Goal: Information Seeking & Learning: Learn about a topic

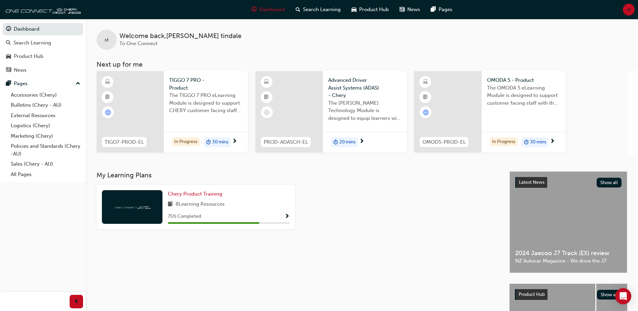
click at [194, 119] on div "TIGGO 7 PRO - Product The TIGGO 7 PRO eLearning Module is designed to support C…" at bounding box center [206, 97] width 84 height 53
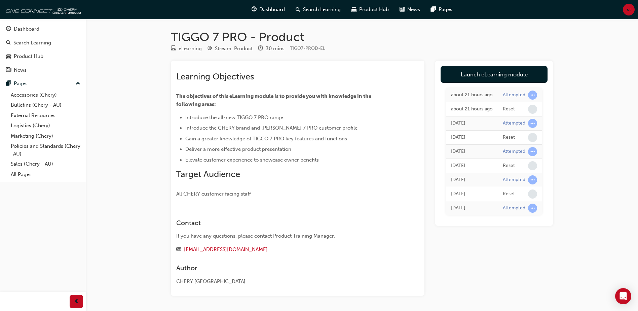
click at [493, 73] on link "Launch eLearning module" at bounding box center [494, 74] width 107 height 17
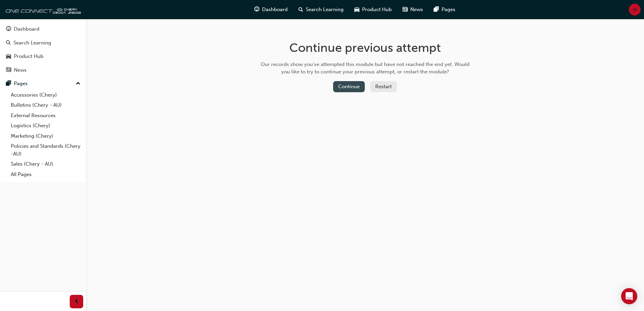
click at [354, 90] on button "Continue" at bounding box center [349, 86] width 32 height 11
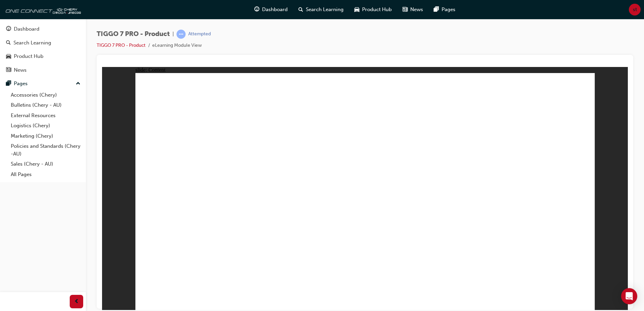
drag, startPoint x: 586, startPoint y: 305, endPoint x: 583, endPoint y: 301, distance: 5.0
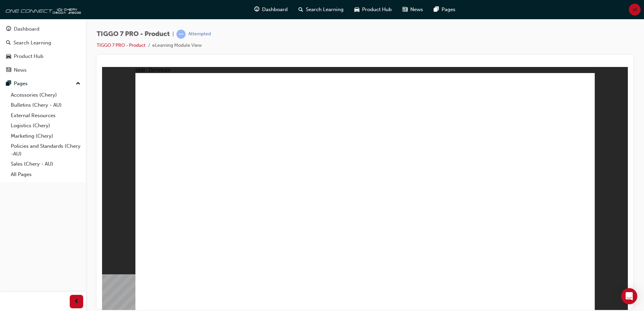
drag, startPoint x: 532, startPoint y: 231, endPoint x: 525, endPoint y: 235, distance: 8.0
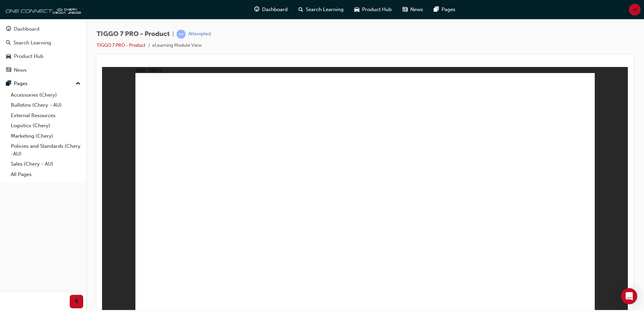
drag, startPoint x: 190, startPoint y: 249, endPoint x: 191, endPoint y: 253, distance: 3.8
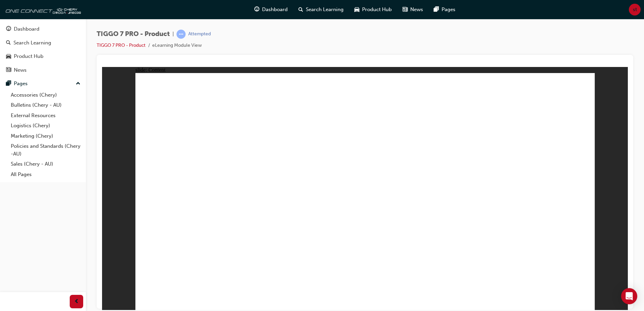
drag, startPoint x: 520, startPoint y: 171, endPoint x: 519, endPoint y: 193, distance: 21.6
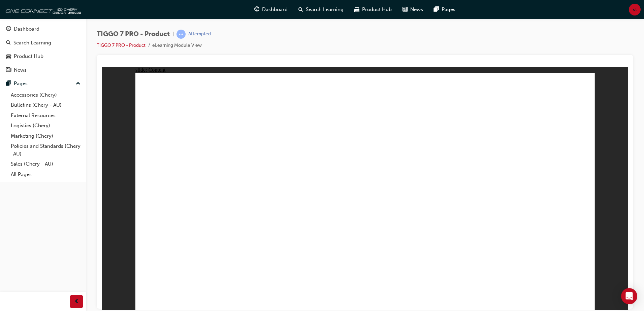
drag, startPoint x: 301, startPoint y: 243, endPoint x: 291, endPoint y: 237, distance: 11.2
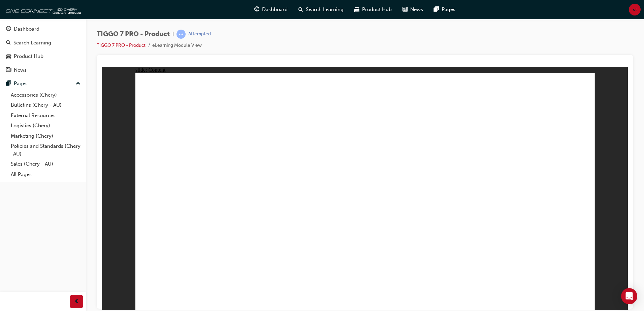
drag, startPoint x: 323, startPoint y: 221, endPoint x: 348, endPoint y: 189, distance: 41.0
drag, startPoint x: 379, startPoint y: 153, endPoint x: 369, endPoint y: 151, distance: 10.6
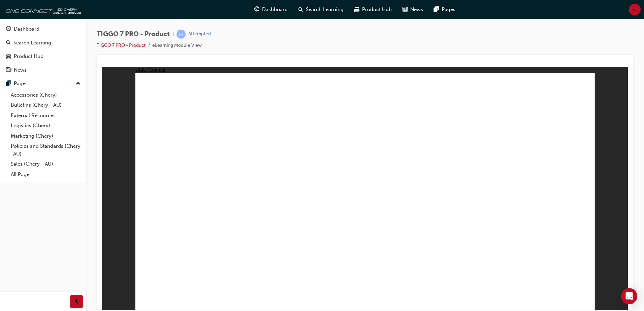
drag, startPoint x: 425, startPoint y: 194, endPoint x: 447, endPoint y: 220, distance: 33.4
drag, startPoint x: 499, startPoint y: 189, endPoint x: 385, endPoint y: 161, distance: 117.2
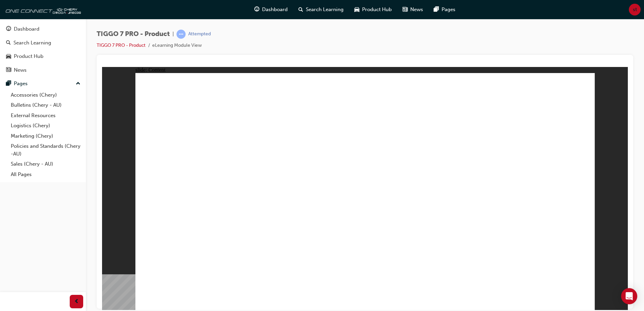
drag, startPoint x: 578, startPoint y: 88, endPoint x: 552, endPoint y: 110, distance: 34.2
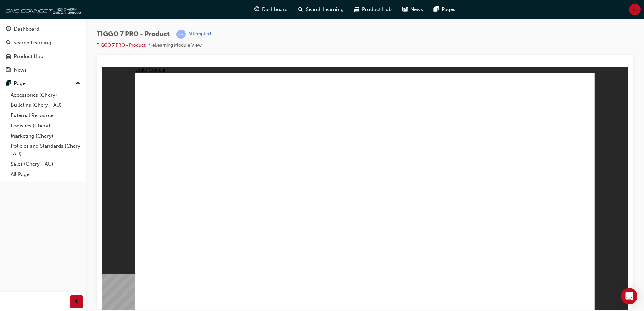
drag, startPoint x: 251, startPoint y: 208, endPoint x: 226, endPoint y: 206, distance: 24.7
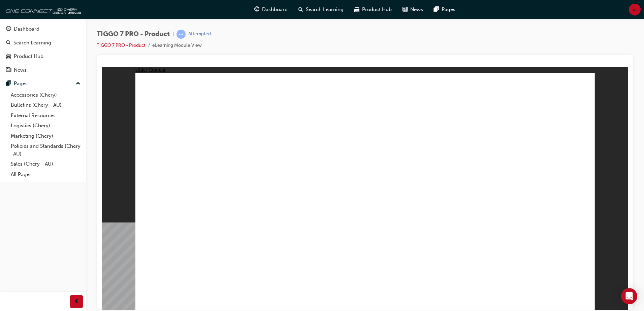
drag, startPoint x: 580, startPoint y: 86, endPoint x: 548, endPoint y: 129, distance: 53.5
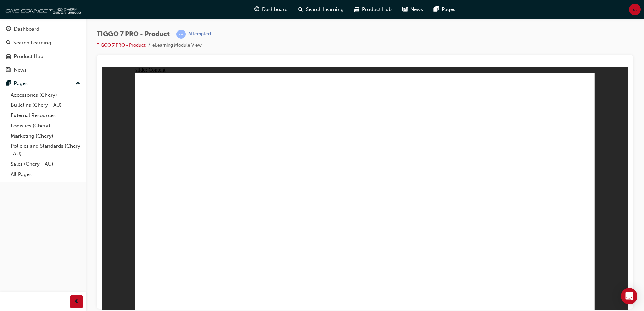
drag, startPoint x: 210, startPoint y: 194, endPoint x: 208, endPoint y: 211, distance: 17.6
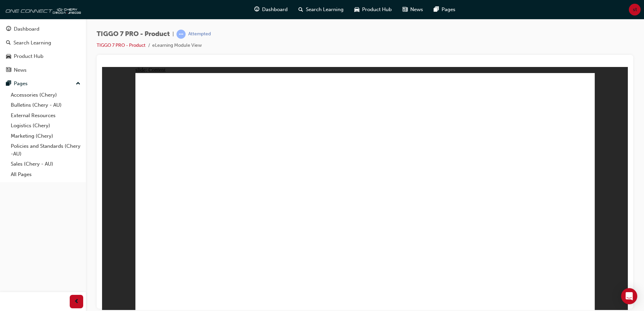
drag, startPoint x: 208, startPoint y: 211, endPoint x: 208, endPoint y: 219, distance: 8.4
drag, startPoint x: 205, startPoint y: 280, endPoint x: 208, endPoint y: 262, distance: 18.2
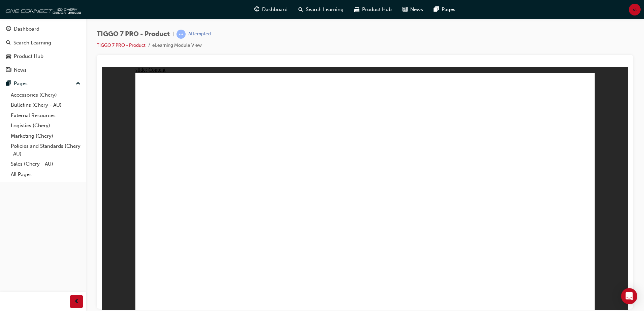
drag, startPoint x: 418, startPoint y: 130, endPoint x: 230, endPoint y: 211, distance: 204.9
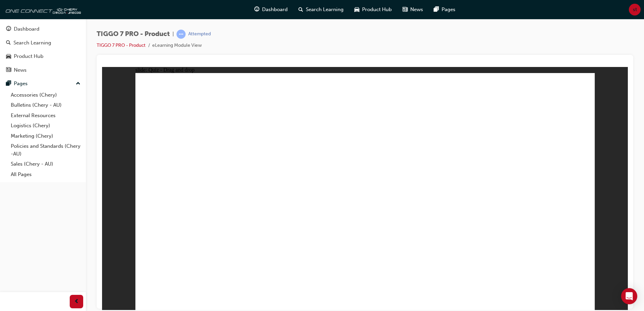
drag, startPoint x: 369, startPoint y: 170, endPoint x: 273, endPoint y: 222, distance: 108.6
drag, startPoint x: 498, startPoint y: 146, endPoint x: 377, endPoint y: 220, distance: 141.6
drag, startPoint x: 362, startPoint y: 123, endPoint x: 435, endPoint y: 205, distance: 109.7
drag, startPoint x: 543, startPoint y: 94, endPoint x: 564, endPoint y: 220, distance: 127.7
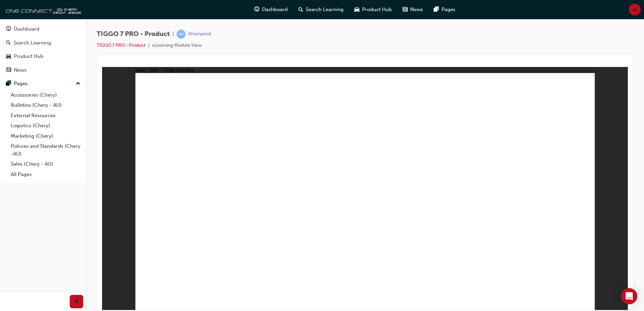
drag, startPoint x: 386, startPoint y: 132, endPoint x: 405, endPoint y: 224, distance: 94.4
drag, startPoint x: 442, startPoint y: 214, endPoint x: 405, endPoint y: 277, distance: 72.4
drag, startPoint x: 538, startPoint y: 136, endPoint x: 427, endPoint y: 269, distance: 173.7
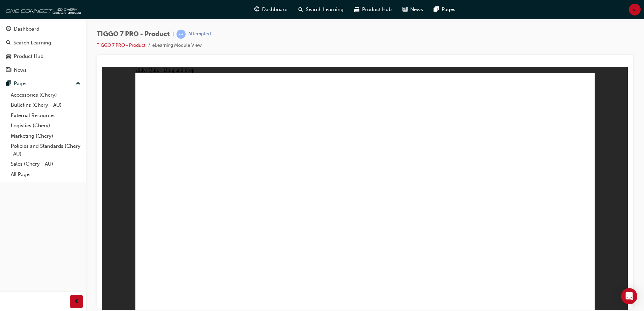
drag, startPoint x: 364, startPoint y: 97, endPoint x: 382, endPoint y: 239, distance: 142.4
drag, startPoint x: 362, startPoint y: 123, endPoint x: 383, endPoint y: 233, distance: 111.7
drag, startPoint x: 416, startPoint y: 119, endPoint x: 432, endPoint y: 237, distance: 118.8
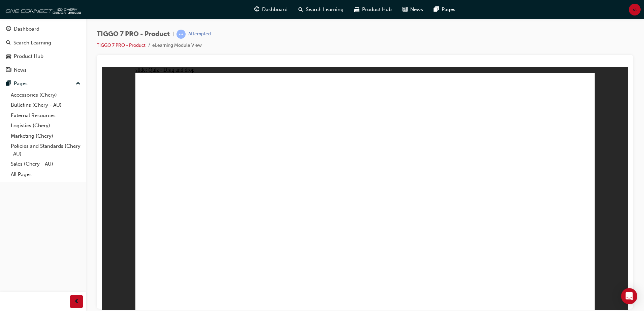
drag, startPoint x: 403, startPoint y: 120, endPoint x: 415, endPoint y: 246, distance: 126.7
drag, startPoint x: 410, startPoint y: 164, endPoint x: 438, endPoint y: 258, distance: 98.6
drag, startPoint x: 454, startPoint y: 137, endPoint x: 426, endPoint y: 239, distance: 106.2
drag, startPoint x: 451, startPoint y: 118, endPoint x: 438, endPoint y: 226, distance: 108.8
drag, startPoint x: 450, startPoint y: 101, endPoint x: 482, endPoint y: 230, distance: 132.8
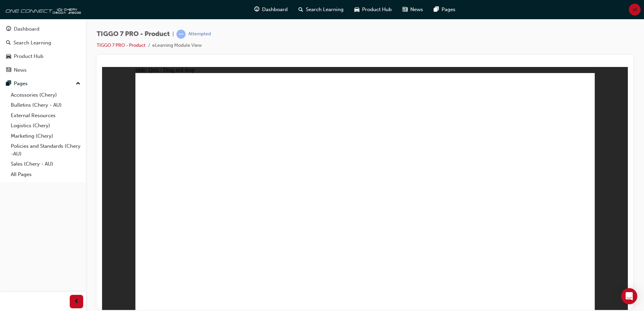
drag, startPoint x: 494, startPoint y: 133, endPoint x: 440, endPoint y: 249, distance: 127.7
drag, startPoint x: 504, startPoint y: 118, endPoint x: 471, endPoint y: 191, distance: 80.3
drag, startPoint x: 493, startPoint y: 103, endPoint x: 437, endPoint y: 250, distance: 157.0
drag, startPoint x: 549, startPoint y: 118, endPoint x: 478, endPoint y: 232, distance: 134.1
drag, startPoint x: 539, startPoint y: 102, endPoint x: 432, endPoint y: 250, distance: 182.2
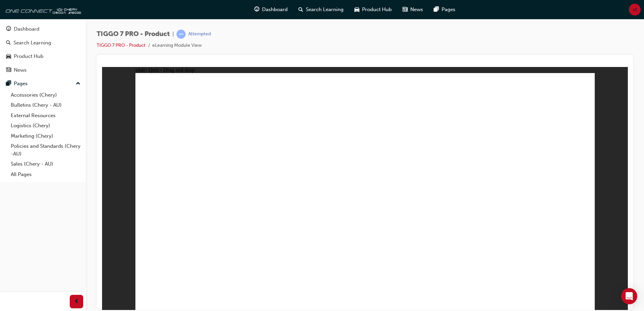
drag, startPoint x: 563, startPoint y: 114, endPoint x: 448, endPoint y: 203, distance: 145.7
drag, startPoint x: 380, startPoint y: 121, endPoint x: 274, endPoint y: 215, distance: 140.9
drag, startPoint x: 439, startPoint y: 138, endPoint x: 276, endPoint y: 194, distance: 172.1
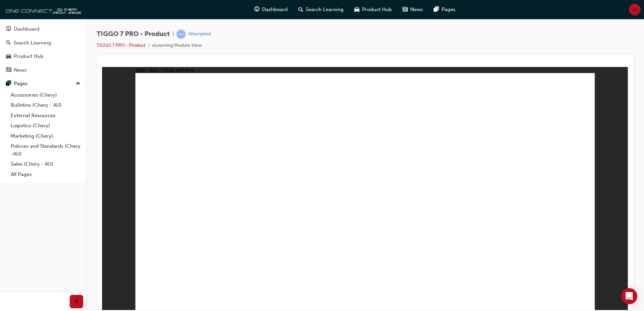
drag, startPoint x: 403, startPoint y: 133, endPoint x: 235, endPoint y: 203, distance: 182.1
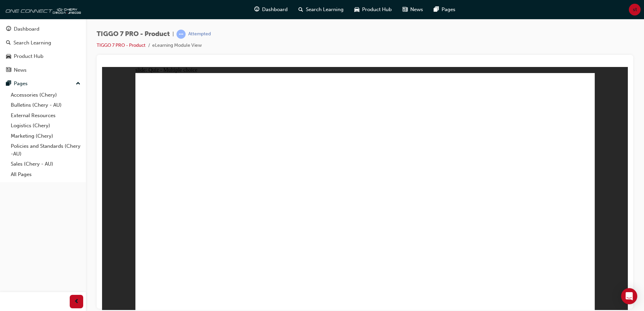
radio input "true"
drag, startPoint x: 378, startPoint y: 184, endPoint x: 377, endPoint y: 219, distance: 35.3
drag, startPoint x: 382, startPoint y: 110, endPoint x: 392, endPoint y: 224, distance: 113.9
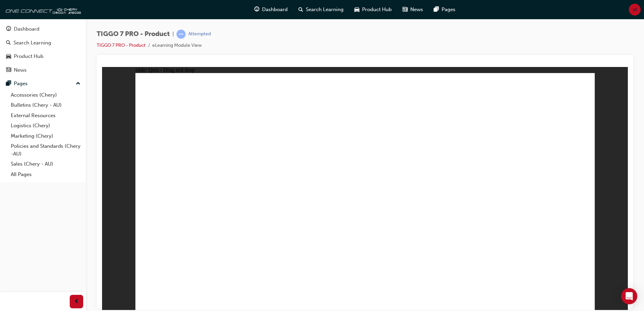
drag, startPoint x: 462, startPoint y: 96, endPoint x: 437, endPoint y: 221, distance: 128.1
drag, startPoint x: 452, startPoint y: 117, endPoint x: 433, endPoint y: 212, distance: 97.2
drag, startPoint x: 473, startPoint y: 134, endPoint x: 462, endPoint y: 245, distance: 110.9
drag, startPoint x: 544, startPoint y: 101, endPoint x: 484, endPoint y: 229, distance: 140.9
drag, startPoint x: 525, startPoint y: 116, endPoint x: 467, endPoint y: 236, distance: 132.6
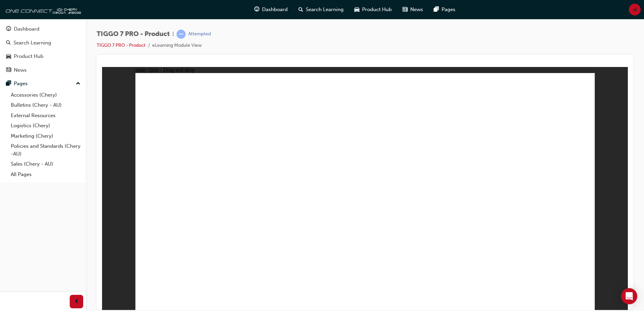
drag, startPoint x: 542, startPoint y: 267, endPoint x: 558, endPoint y: 275, distance: 18.2
radio input "true"
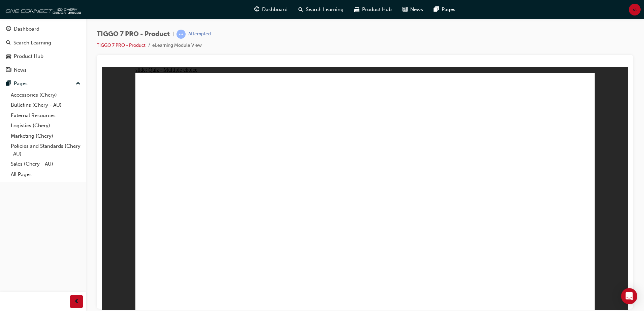
drag, startPoint x: 277, startPoint y: 136, endPoint x: 212, endPoint y: 194, distance: 86.8
drag, startPoint x: 300, startPoint y: 192, endPoint x: 250, endPoint y: 230, distance: 63.3
drag, startPoint x: 348, startPoint y: 213, endPoint x: 321, endPoint y: 251, distance: 46.3
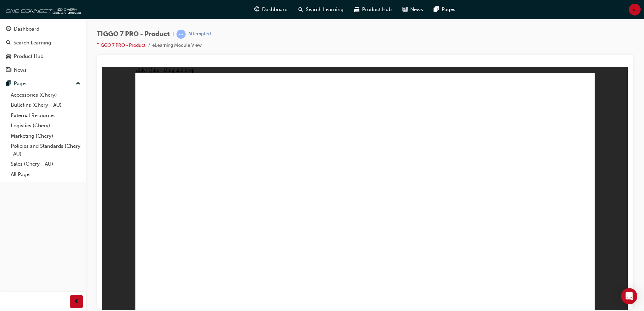
drag, startPoint x: 477, startPoint y: 156, endPoint x: 448, endPoint y: 179, distance: 37.4
drag, startPoint x: 492, startPoint y: 163, endPoint x: 453, endPoint y: 203, distance: 56.4
drag, startPoint x: 530, startPoint y: 121, endPoint x: 535, endPoint y: 217, distance: 95.4
drag, startPoint x: 542, startPoint y: 276, endPoint x: 572, endPoint y: 269, distance: 31.1
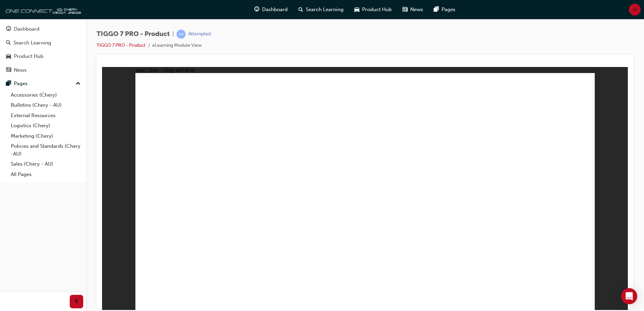
radio input "true"
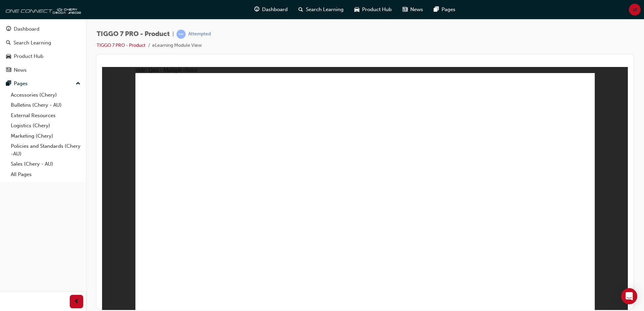
radio input "true"
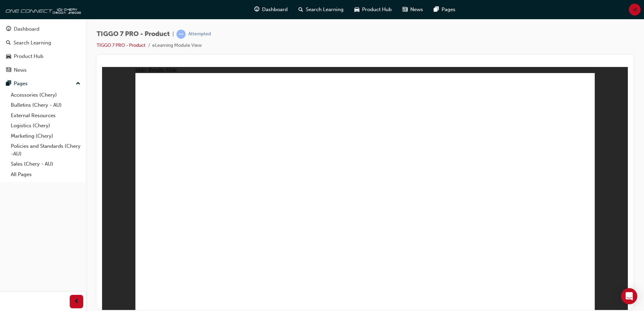
drag, startPoint x: 354, startPoint y: 100, endPoint x: 538, endPoint y: 206, distance: 212.4
drag, startPoint x: 506, startPoint y: 149, endPoint x: 387, endPoint y: 212, distance: 134.1
drag, startPoint x: 462, startPoint y: 97, endPoint x: 232, endPoint y: 196, distance: 251.1
drag, startPoint x: 412, startPoint y: 149, endPoint x: 298, endPoint y: 203, distance: 126.0
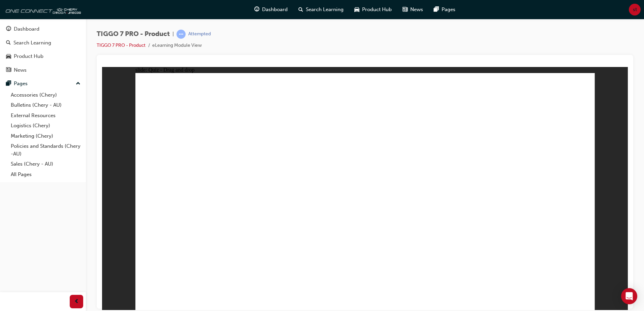
drag, startPoint x: 537, startPoint y: 93, endPoint x: 463, endPoint y: 197, distance: 127.9
drag, startPoint x: 392, startPoint y: 130, endPoint x: 238, endPoint y: 215, distance: 176.4
drag, startPoint x: 461, startPoint y: 138, endPoint x: 297, endPoint y: 200, distance: 175.3
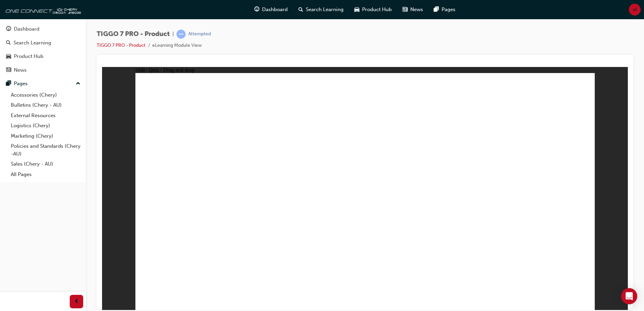
drag, startPoint x: 565, startPoint y: 117, endPoint x: 402, endPoint y: 207, distance: 185.6
drag, startPoint x: 364, startPoint y: 100, endPoint x: 272, endPoint y: 232, distance: 161.2
drag, startPoint x: 361, startPoint y: 118, endPoint x: 264, endPoint y: 229, distance: 147.4
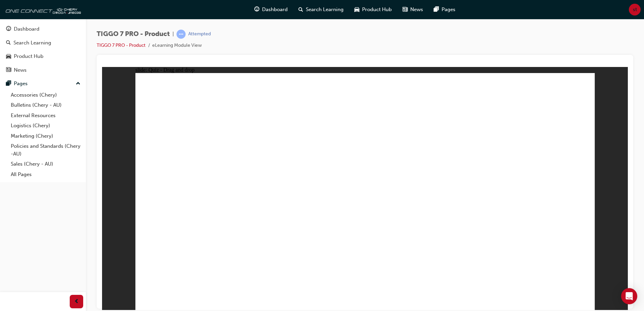
drag, startPoint x: 402, startPoint y: 98, endPoint x: 269, endPoint y: 228, distance: 186.1
drag, startPoint x: 311, startPoint y: 196, endPoint x: 287, endPoint y: 238, distance: 48.7
drag, startPoint x: 409, startPoint y: 141, endPoint x: 286, endPoint y: 229, distance: 151.5
drag, startPoint x: 456, startPoint y: 102, endPoint x: 276, endPoint y: 240, distance: 226.1
drag, startPoint x: 459, startPoint y: 122, endPoint x: 333, endPoint y: 223, distance: 161.1
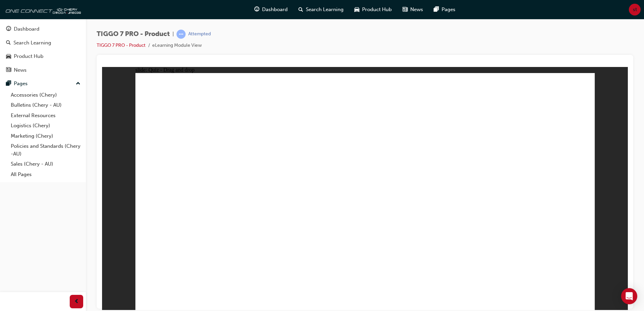
drag, startPoint x: 409, startPoint y: 169, endPoint x: 286, endPoint y: 228, distance: 136.1
drag, startPoint x: 497, startPoint y: 99, endPoint x: 216, endPoint y: 253, distance: 320.1
drag, startPoint x: 484, startPoint y: 130, endPoint x: 222, endPoint y: 265, distance: 294.3
drag, startPoint x: 494, startPoint y: 138, endPoint x: 244, endPoint y: 254, distance: 275.7
drag, startPoint x: 554, startPoint y: 99, endPoint x: 290, endPoint y: 242, distance: 299.7
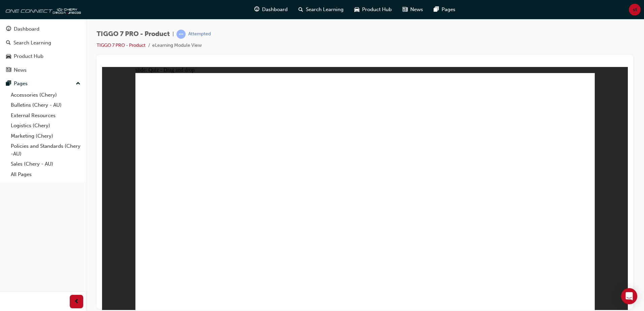
drag, startPoint x: 536, startPoint y: 117, endPoint x: 190, endPoint y: 256, distance: 373.1
drag, startPoint x: 360, startPoint y: 140, endPoint x: 258, endPoint y: 210, distance: 124.2
drag, startPoint x: 434, startPoint y: 115, endPoint x: 280, endPoint y: 200, distance: 176.1
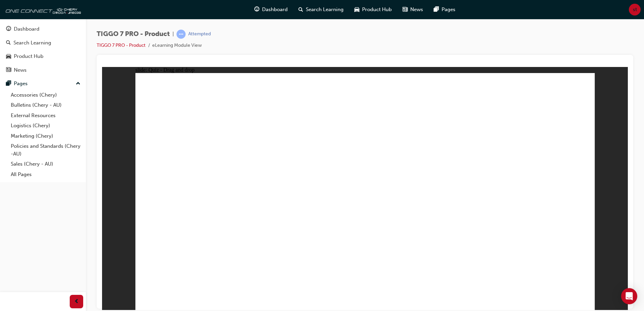
drag, startPoint x: 545, startPoint y: 110, endPoint x: 419, endPoint y: 193, distance: 150.7
radio input "true"
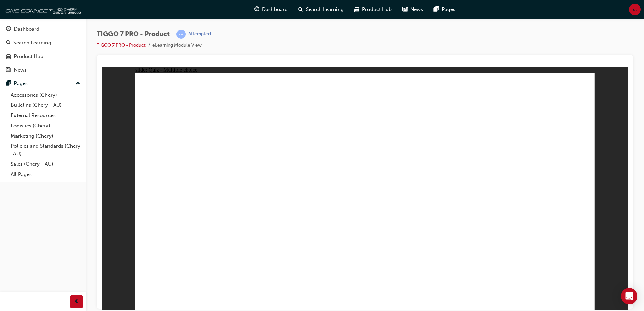
drag, startPoint x: 377, startPoint y: 105, endPoint x: 396, endPoint y: 230, distance: 126.2
drag, startPoint x: 380, startPoint y: 127, endPoint x: 416, endPoint y: 273, distance: 150.0
drag, startPoint x: 379, startPoint y: 126, endPoint x: 410, endPoint y: 185, distance: 67.3
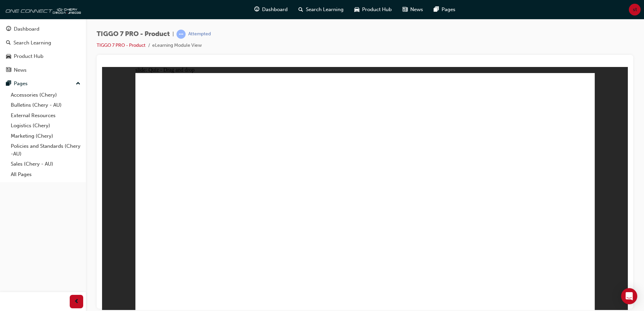
drag, startPoint x: 441, startPoint y: 97, endPoint x: 413, endPoint y: 233, distance: 138.7
drag, startPoint x: 446, startPoint y: 117, endPoint x: 420, endPoint y: 235, distance: 120.9
drag, startPoint x: 460, startPoint y: 132, endPoint x: 404, endPoint y: 243, distance: 123.9
drag, startPoint x: 496, startPoint y: 113, endPoint x: 243, endPoint y: 258, distance: 291.8
drag, startPoint x: 527, startPoint y: 103, endPoint x: 466, endPoint y: 242, distance: 151.6
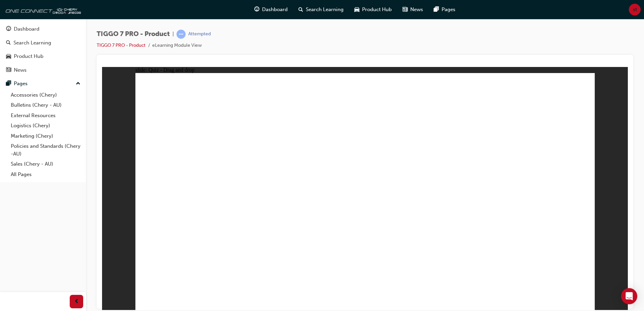
drag, startPoint x: 512, startPoint y: 142, endPoint x: 458, endPoint y: 236, distance: 109.0
radio input "true"
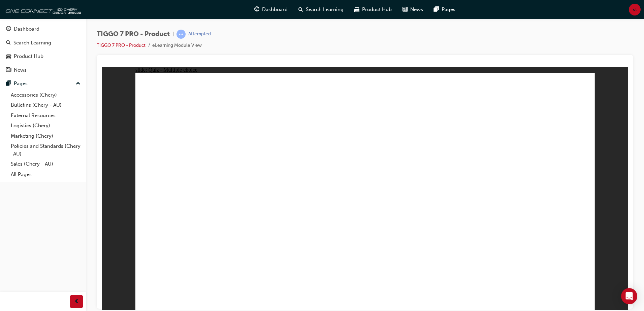
drag, startPoint x: 437, startPoint y: 92, endPoint x: 268, endPoint y: 195, distance: 197.5
drag, startPoint x: 357, startPoint y: 100, endPoint x: 385, endPoint y: 206, distance: 109.3
drag, startPoint x: 396, startPoint y: 144, endPoint x: 487, endPoint y: 210, distance: 112.3
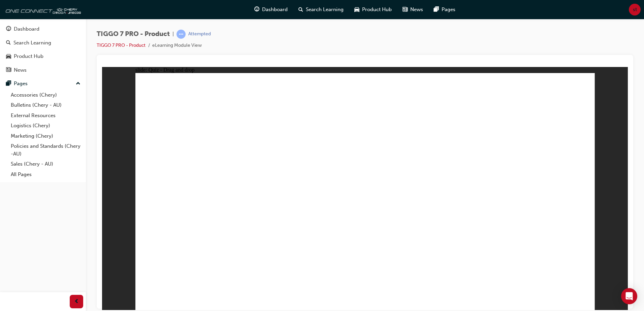
drag, startPoint x: 500, startPoint y: 141, endPoint x: 537, endPoint y: 199, distance: 68.0
drag, startPoint x: 475, startPoint y: 151, endPoint x: 210, endPoint y: 213, distance: 272.7
drag, startPoint x: 450, startPoint y: 197, endPoint x: 433, endPoint y: 123, distance: 75.9
drag, startPoint x: 362, startPoint y: 203, endPoint x: 466, endPoint y: 206, distance: 103.7
drag, startPoint x: 387, startPoint y: 155, endPoint x: 362, endPoint y: 199, distance: 49.9
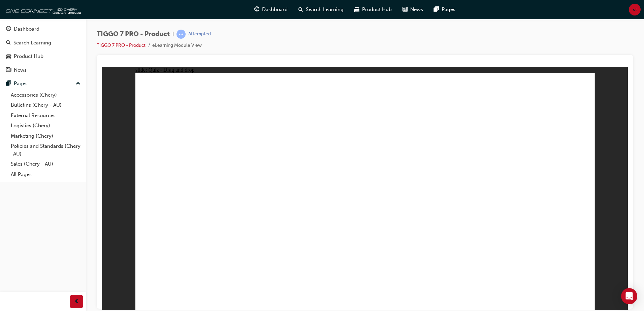
drag, startPoint x: 563, startPoint y: 270, endPoint x: 565, endPoint y: 278, distance: 8.0
radio input "true"
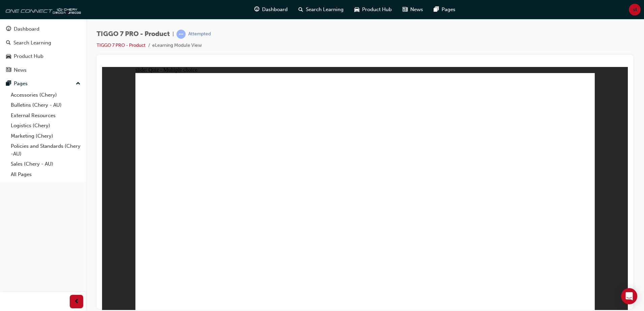
radio input "true"
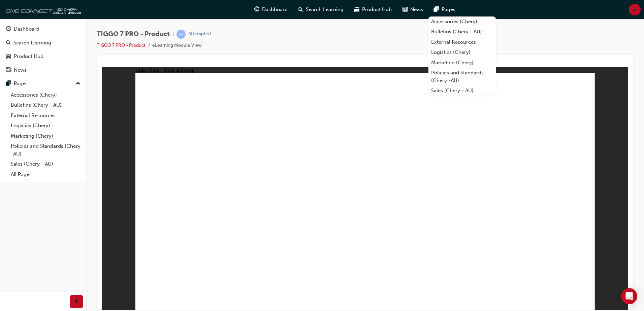
click at [625, 161] on div "slide: Quiz - Drag and drop Rectangle 1 Rectangle 1 18 ADVANCED DRIVER ASSIST S…" at bounding box center [364, 188] width 525 height 243
click at [534, 12] on div "Dashboard Search Learning Product Hub News Pages Accessories (Chery) Bulletins …" at bounding box center [322, 9] width 644 height 19
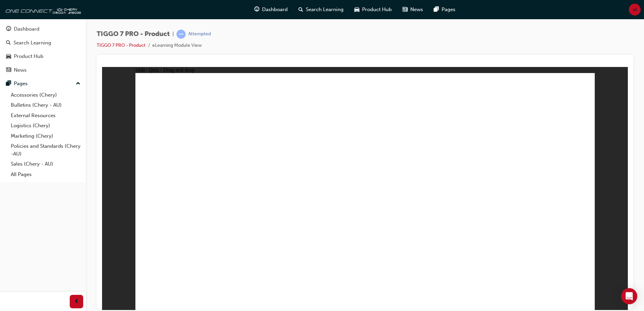
click at [553, 18] on div "Dashboard Search Learning Product Hub News Pages st" at bounding box center [322, 9] width 644 height 19
drag, startPoint x: 555, startPoint y: 96, endPoint x: 298, endPoint y: 198, distance: 276.6
drag, startPoint x: 354, startPoint y: 92, endPoint x: 549, endPoint y: 204, distance: 225.2
drag, startPoint x: 492, startPoint y: 136, endPoint x: 371, endPoint y: 201, distance: 136.7
drag, startPoint x: 404, startPoint y: 148, endPoint x: 450, endPoint y: 210, distance: 77.3
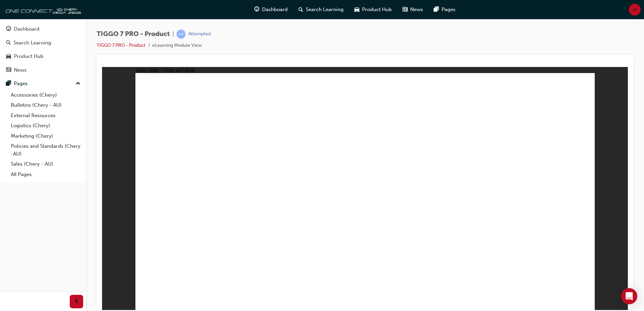
drag, startPoint x: 440, startPoint y: 103, endPoint x: 189, endPoint y: 207, distance: 271.9
drag, startPoint x: 369, startPoint y: 126, endPoint x: 239, endPoint y: 184, distance: 143.0
drag, startPoint x: 473, startPoint y: 124, endPoint x: 231, endPoint y: 225, distance: 262.2
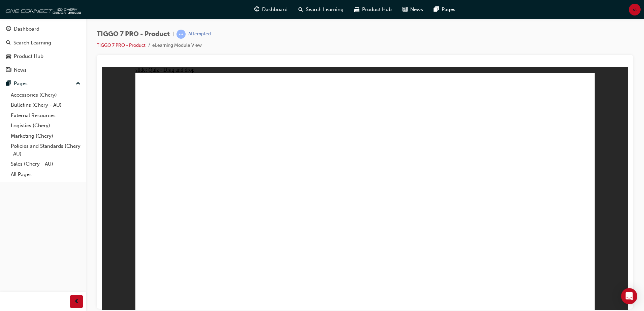
drag, startPoint x: 558, startPoint y: 129, endPoint x: 373, endPoint y: 232, distance: 212.1
drag, startPoint x: 353, startPoint y: 95, endPoint x: 287, endPoint y: 250, distance: 168.1
drag, startPoint x: 193, startPoint y: 217, endPoint x: 409, endPoint y: 227, distance: 216.6
drag, startPoint x: 360, startPoint y: 118, endPoint x: 263, endPoint y: 239, distance: 154.8
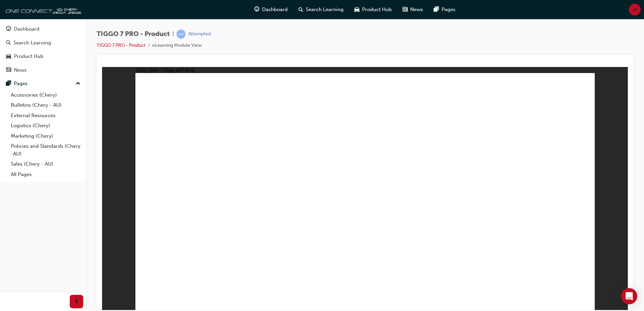
drag, startPoint x: 413, startPoint y: 98, endPoint x: 258, endPoint y: 257, distance: 222.1
drag, startPoint x: 414, startPoint y: 137, endPoint x: 274, endPoint y: 252, distance: 181.7
drag, startPoint x: 463, startPoint y: 101, endPoint x: 320, endPoint y: 229, distance: 191.2
drag, startPoint x: 448, startPoint y: 153, endPoint x: 448, endPoint y: 143, distance: 9.8
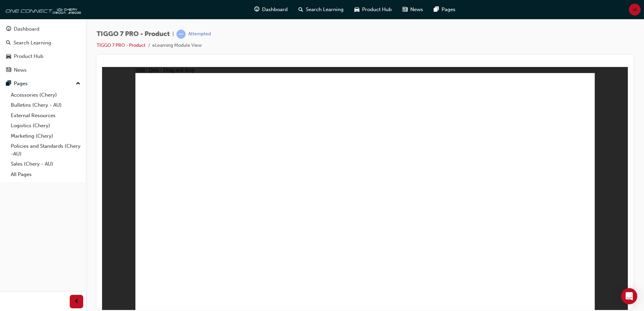
drag, startPoint x: 402, startPoint y: 114, endPoint x: 407, endPoint y: 228, distance: 113.9
drag, startPoint x: 460, startPoint y: 154, endPoint x: 458, endPoint y: 194, distance: 39.7
drag, startPoint x: 459, startPoint y: 114, endPoint x: 320, endPoint y: 229, distance: 180.0
drag, startPoint x: 480, startPoint y: 137, endPoint x: 353, endPoint y: 185, distance: 135.8
drag, startPoint x: 512, startPoint y: 116, endPoint x: 284, endPoint y: 218, distance: 249.9
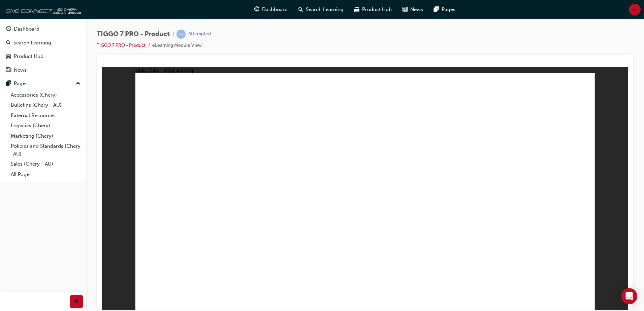
drag, startPoint x: 499, startPoint y: 149, endPoint x: 283, endPoint y: 236, distance: 233.2
drag, startPoint x: 550, startPoint y: 96, endPoint x: 228, endPoint y: 246, distance: 355.5
drag, startPoint x: 550, startPoint y: 116, endPoint x: 401, endPoint y: 238, distance: 191.8
drag, startPoint x: 566, startPoint y: 269, endPoint x: 567, endPoint y: 274, distance: 5.9
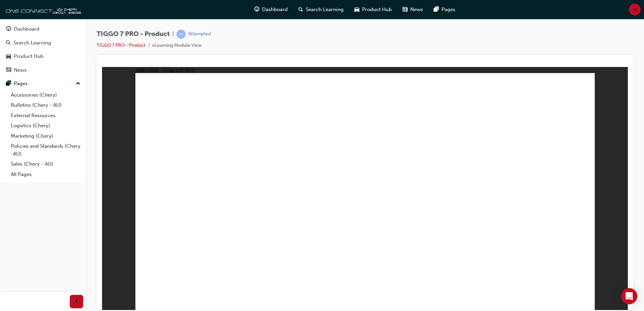
drag, startPoint x: 370, startPoint y: 114, endPoint x: 245, endPoint y: 202, distance: 152.4
drag, startPoint x: 455, startPoint y: 115, endPoint x: 244, endPoint y: 212, distance: 232.1
drag, startPoint x: 548, startPoint y: 122, endPoint x: 468, endPoint y: 201, distance: 112.1
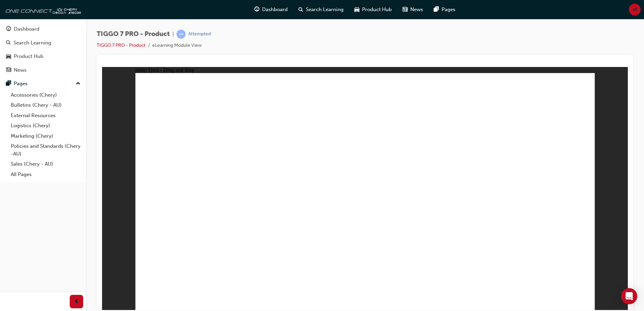
radio input "true"
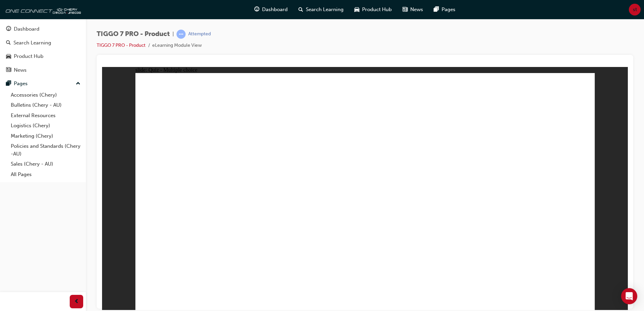
drag, startPoint x: 375, startPoint y: 95, endPoint x: 388, endPoint y: 217, distance: 122.5
drag, startPoint x: 366, startPoint y: 118, endPoint x: 378, endPoint y: 222, distance: 105.0
drag, startPoint x: 437, startPoint y: 105, endPoint x: 394, endPoint y: 237, distance: 138.4
drag, startPoint x: 435, startPoint y: 118, endPoint x: 201, endPoint y: 278, distance: 283.1
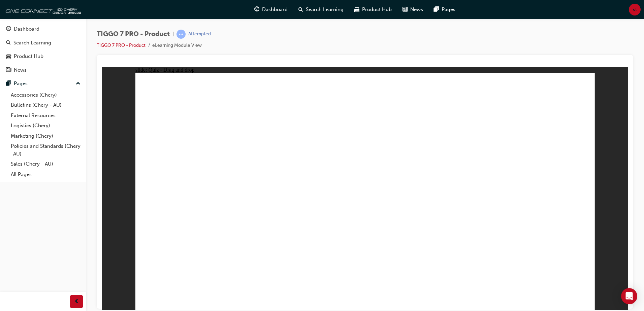
drag, startPoint x: 477, startPoint y: 121, endPoint x: 455, endPoint y: 194, distance: 75.2
drag, startPoint x: 439, startPoint y: 186, endPoint x: 426, endPoint y: 233, distance: 48.6
drag, startPoint x: 445, startPoint y: 147, endPoint x: 411, endPoint y: 241, distance: 100.1
drag, startPoint x: 530, startPoint y: 95, endPoint x: 444, endPoint y: 223, distance: 153.7
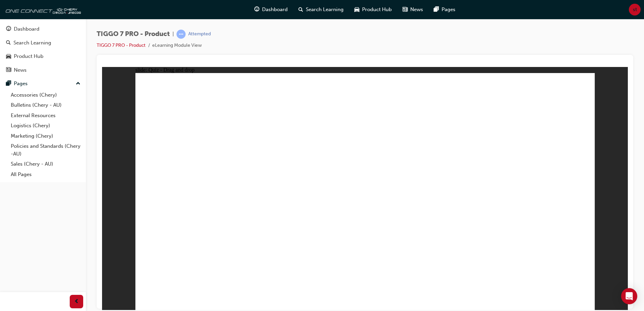
drag, startPoint x: 523, startPoint y: 117, endPoint x: 464, endPoint y: 246, distance: 142.2
radio input "true"
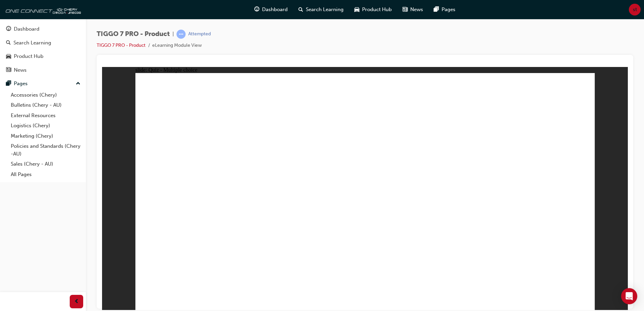
drag, startPoint x: 498, startPoint y: 124, endPoint x: 205, endPoint y: 204, distance: 303.6
drag, startPoint x: 451, startPoint y: 107, endPoint x: 300, endPoint y: 208, distance: 181.8
drag, startPoint x: 389, startPoint y: 145, endPoint x: 355, endPoint y: 213, distance: 76.9
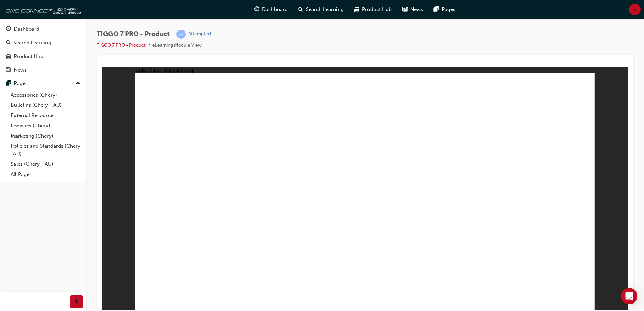
drag, startPoint x: 366, startPoint y: 124, endPoint x: 455, endPoint y: 180, distance: 105.3
drag, startPoint x: 503, startPoint y: 153, endPoint x: 538, endPoint y: 195, distance: 54.7
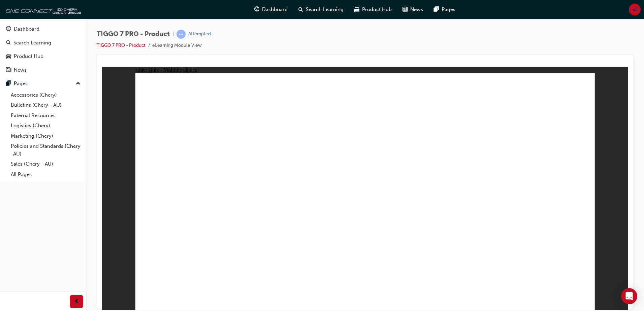
radio input "true"
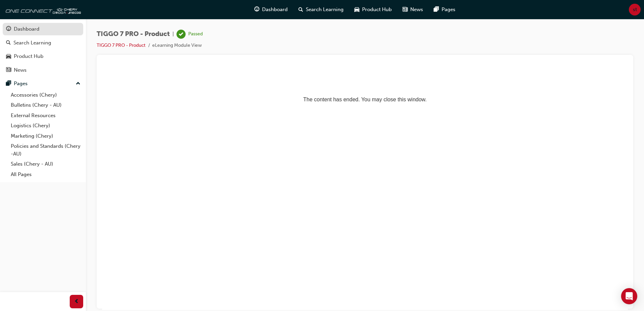
click at [37, 27] on div "Dashboard" at bounding box center [27, 29] width 26 height 8
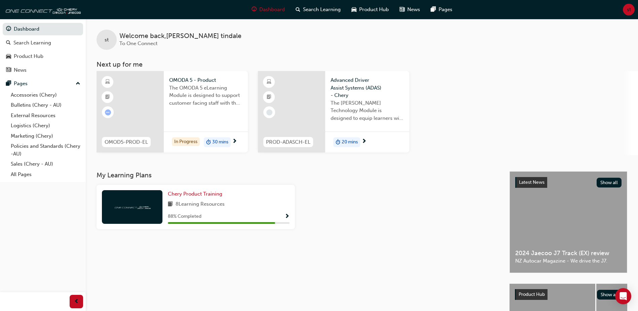
click at [157, 107] on div at bounding box center [130, 111] width 67 height 81
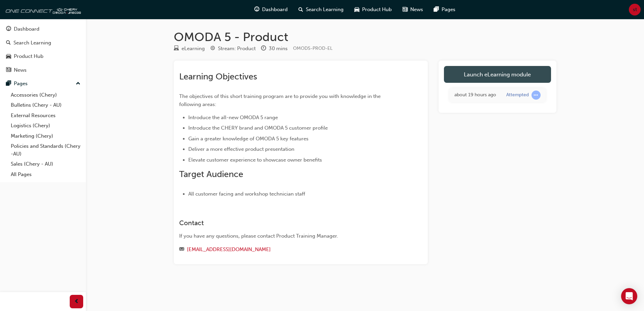
click at [523, 70] on link "Launch eLearning module" at bounding box center [497, 74] width 107 height 17
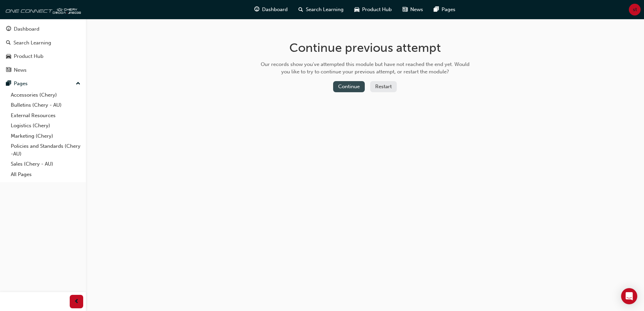
click at [353, 88] on button "Continue" at bounding box center [349, 86] width 32 height 11
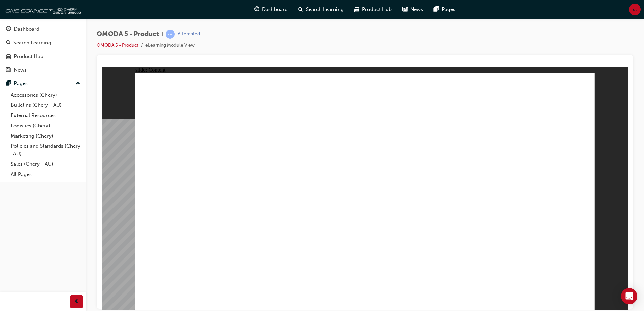
drag, startPoint x: 467, startPoint y: 105, endPoint x: 512, endPoint y: 104, distance: 44.4
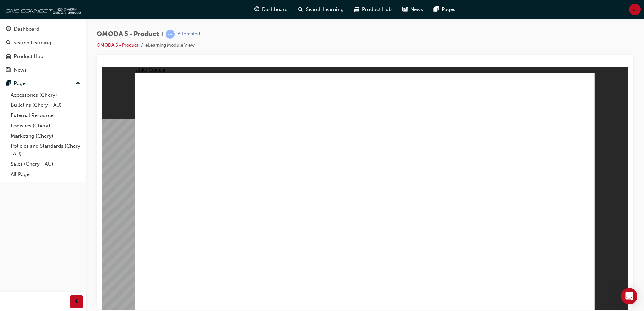
drag, startPoint x: 385, startPoint y: 205, endPoint x: 335, endPoint y: 221, distance: 52.6
drag, startPoint x: 270, startPoint y: 221, endPoint x: 307, endPoint y: 201, distance: 42.0
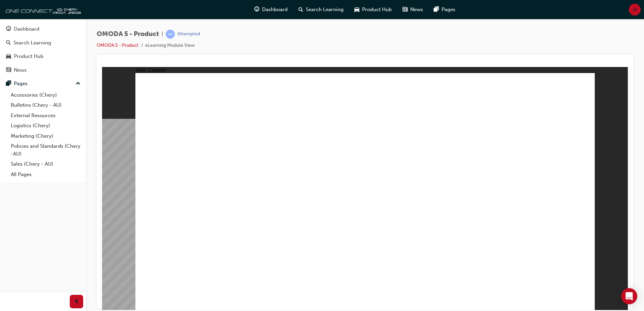
drag, startPoint x: 315, startPoint y: 210, endPoint x: 354, endPoint y: 213, distance: 39.1
drag, startPoint x: 366, startPoint y: 213, endPoint x: 377, endPoint y: 210, distance: 10.8
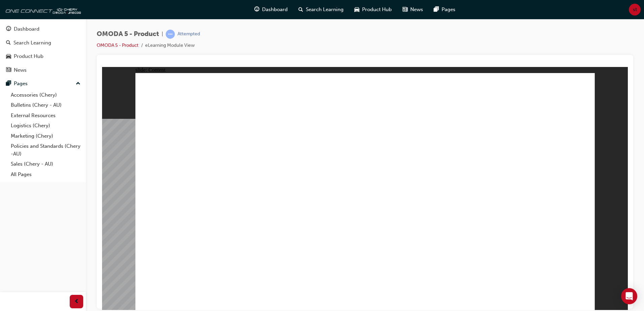
drag, startPoint x: 388, startPoint y: 206, endPoint x: 429, endPoint y: 218, distance: 42.4
drag, startPoint x: 429, startPoint y: 218, endPoint x: 410, endPoint y: 219, distance: 18.9
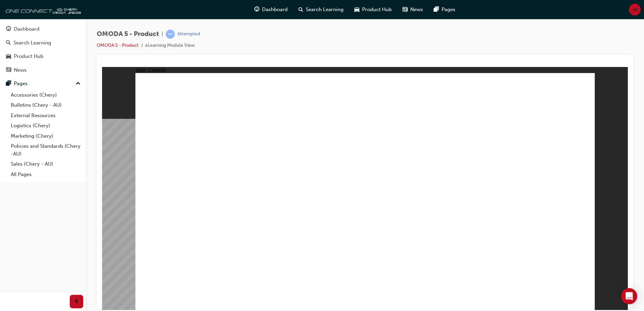
drag, startPoint x: 161, startPoint y: 234, endPoint x: 251, endPoint y: 236, distance: 89.9
drag, startPoint x: 272, startPoint y: 242, endPoint x: 348, endPoint y: 246, distance: 76.9
click at [275, 241] on div "BX *JUPITER BLUE LUNAR WHITE MERCURIAL GREY *MIDNIGHT BLUE SATURN SILVER *SPACE…" at bounding box center [364, 194] width 459 height 243
drag, startPoint x: 348, startPoint y: 246, endPoint x: 356, endPoint y: 244, distance: 8.3
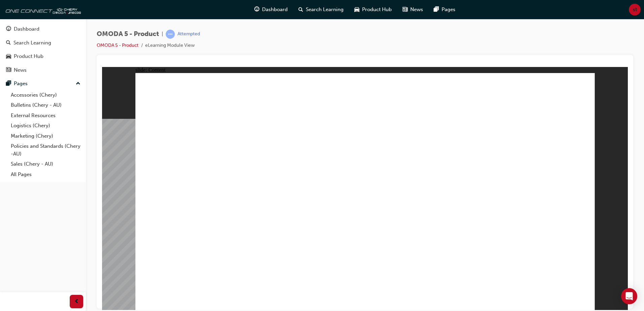
drag, startPoint x: 402, startPoint y: 249, endPoint x: 448, endPoint y: 249, distance: 46.4
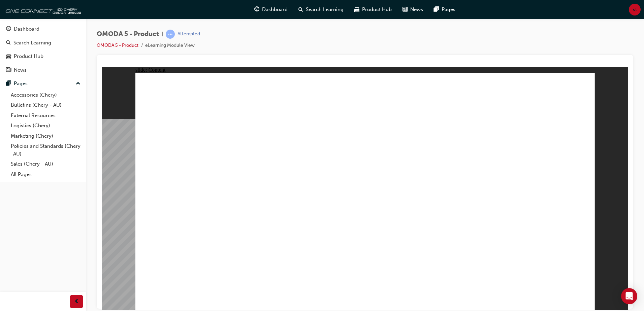
drag, startPoint x: 503, startPoint y: 242, endPoint x: 531, endPoint y: 233, distance: 29.8
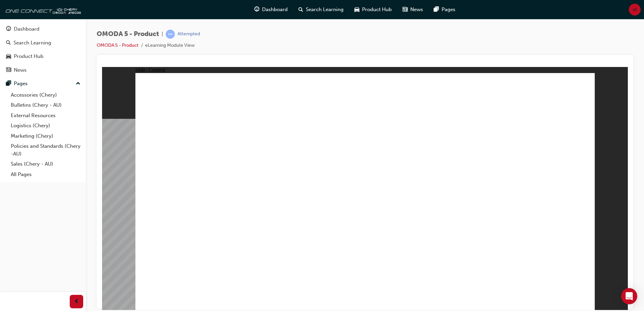
drag, startPoint x: 468, startPoint y: 166, endPoint x: 421, endPoint y: 198, distance: 57.1
drag, startPoint x: 466, startPoint y: 86, endPoint x: 432, endPoint y: 118, distance: 46.2
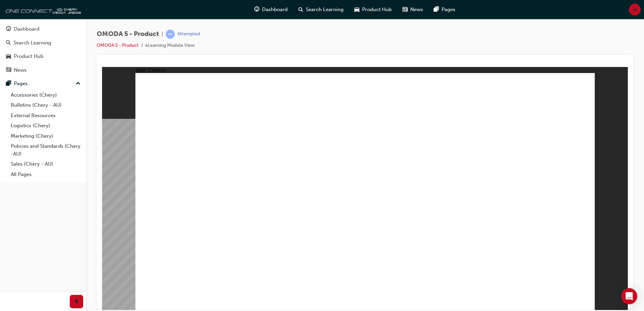
drag, startPoint x: 466, startPoint y: 85, endPoint x: 463, endPoint y: 88, distance: 4.1
click at [102, 67] on image at bounding box center [102, 67] width 0 height 0
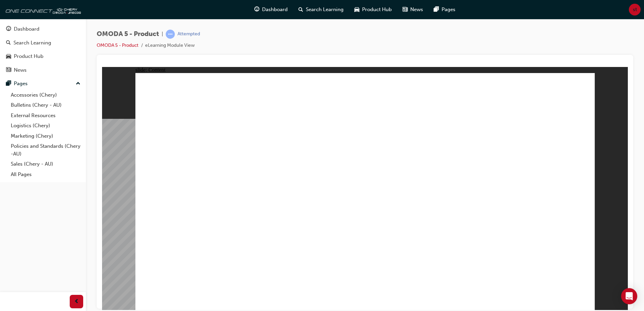
click at [102, 67] on image at bounding box center [102, 67] width 0 height 0
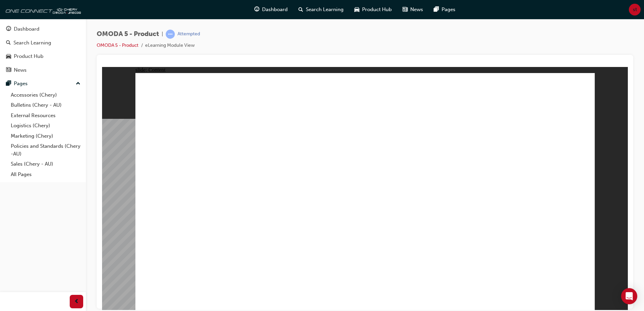
click at [102, 67] on image at bounding box center [102, 67] width 0 height 0
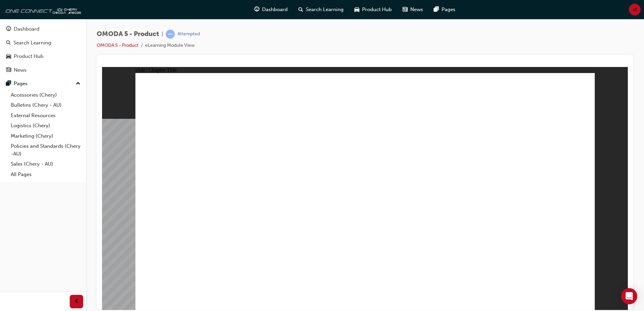
click at [102, 67] on image at bounding box center [102, 67] width 0 height 0
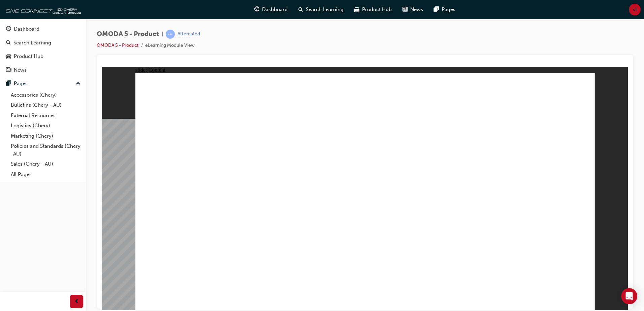
drag, startPoint x: 194, startPoint y: 236, endPoint x: 194, endPoint y: 247, distance: 11.4
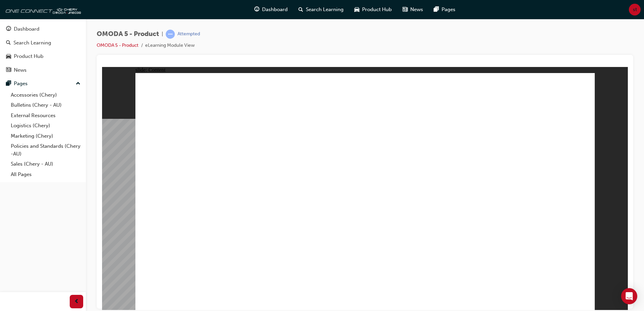
drag, startPoint x: 584, startPoint y: 86, endPoint x: 529, endPoint y: 112, distance: 60.5
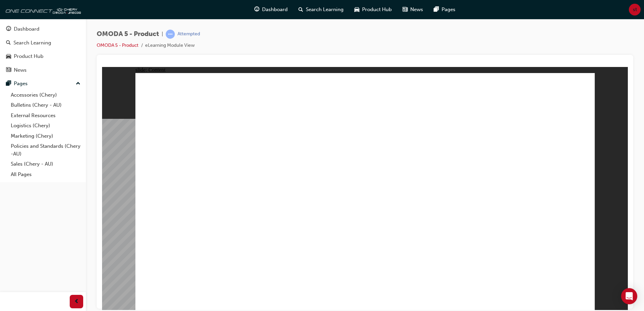
drag, startPoint x: 584, startPoint y: 87, endPoint x: 572, endPoint y: 103, distance: 19.3
click at [102, 67] on image at bounding box center [102, 67] width 0 height 0
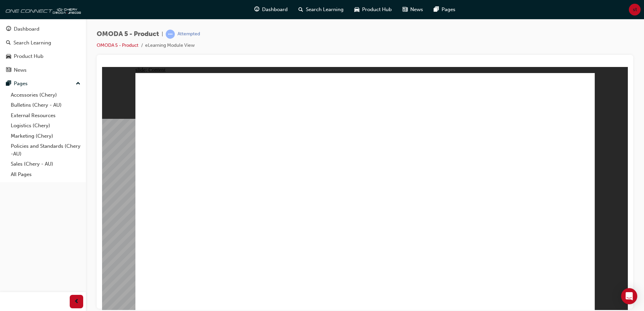
drag, startPoint x: 583, startPoint y: 85, endPoint x: 575, endPoint y: 108, distance: 23.6
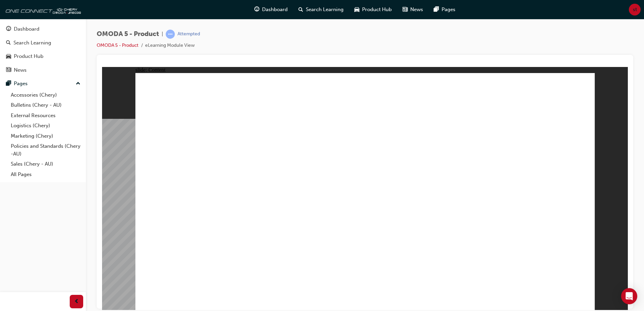
click at [102, 67] on image at bounding box center [102, 67] width 0 height 0
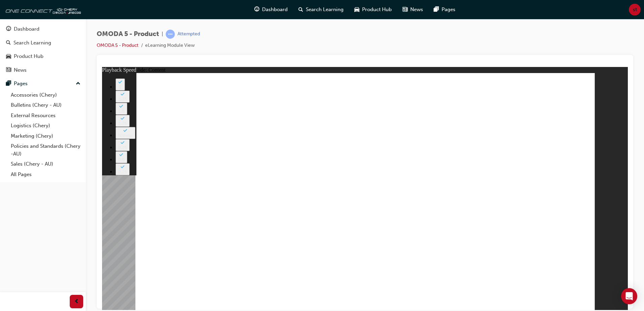
click at [102, 67] on image at bounding box center [102, 67] width 0 height 0
type input "0"
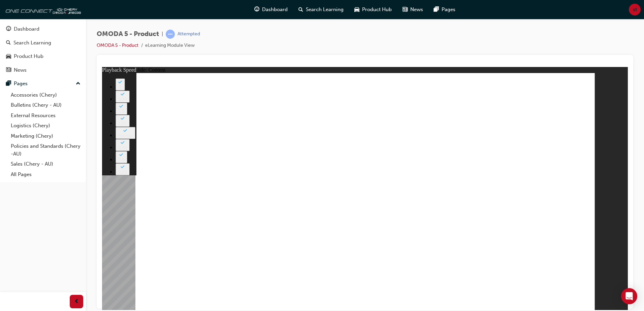
click at [102, 67] on image at bounding box center [102, 67] width 0 height 0
drag, startPoint x: 581, startPoint y: 84, endPoint x: 580, endPoint y: 89, distance: 5.1
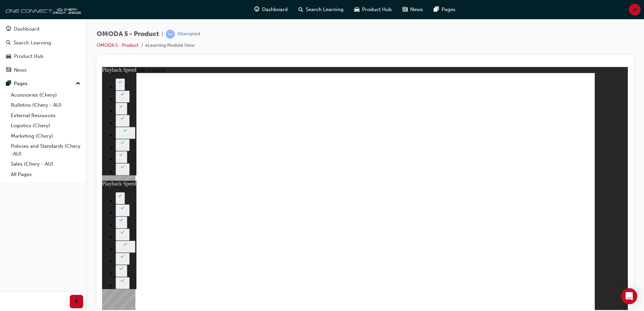
drag, startPoint x: 586, startPoint y: 84, endPoint x: 587, endPoint y: 90, distance: 5.5
type input "0"
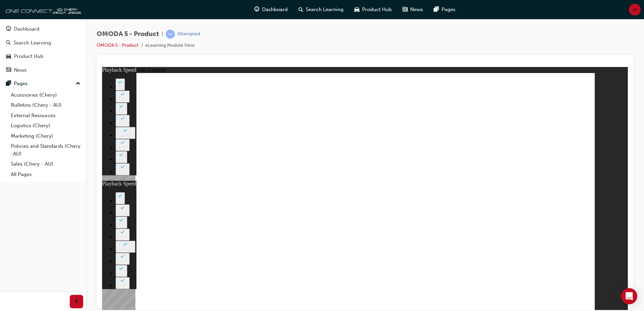
click at [102, 67] on image at bounding box center [102, 67] width 0 height 0
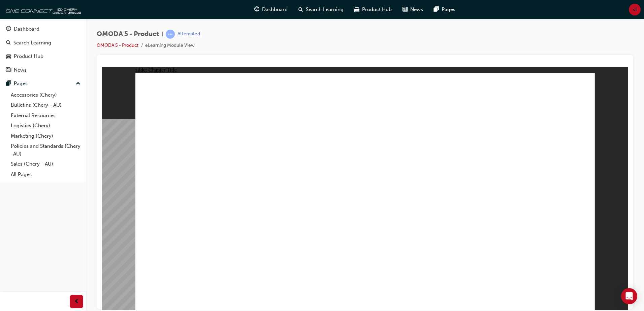
click at [582, 299] on div "Rectangle 1 ASSESSMENT INSTRUCTIONS 1. Consider your answers carefully; once yo…" at bounding box center [364, 194] width 459 height 243
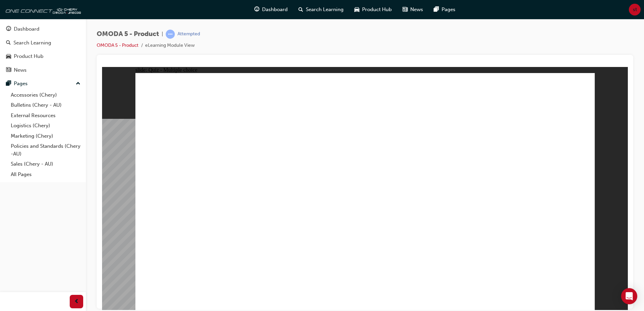
radio input "true"
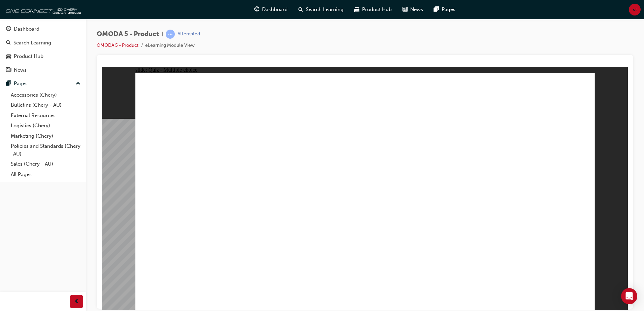
radio input "true"
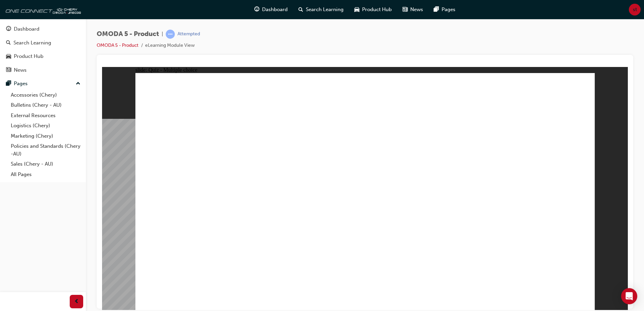
radio input "false"
radio input "true"
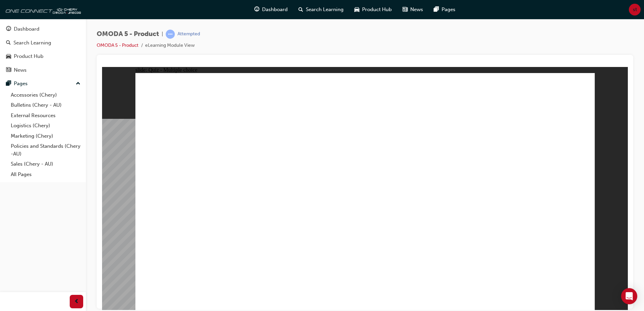
radio input "true"
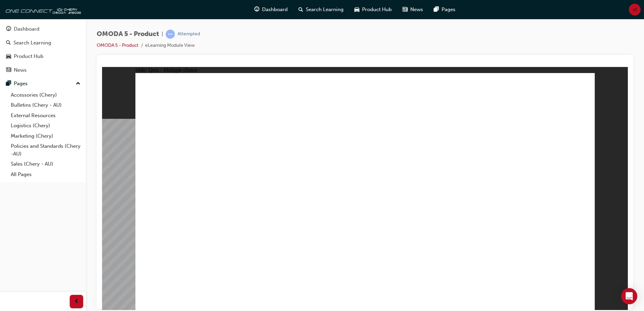
drag, startPoint x: 380, startPoint y: 94, endPoint x: 212, endPoint y: 235, distance: 218.6
drag, startPoint x: 200, startPoint y: 238, endPoint x: 378, endPoint y: 86, distance: 233.7
drag, startPoint x: 386, startPoint y: 108, endPoint x: 215, endPoint y: 237, distance: 214.4
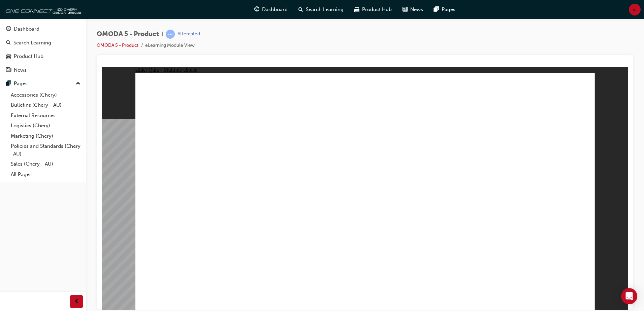
drag, startPoint x: 192, startPoint y: 246, endPoint x: 268, endPoint y: 247, distance: 76.1
drag, startPoint x: 293, startPoint y: 239, endPoint x: 212, endPoint y: 243, distance: 81.5
drag, startPoint x: 469, startPoint y: 90, endPoint x: 303, endPoint y: 240, distance: 224.2
drag, startPoint x: 299, startPoint y: 235, endPoint x: 469, endPoint y: 81, distance: 229.5
drag, startPoint x: 532, startPoint y: 112, endPoint x: 293, endPoint y: 234, distance: 268.2
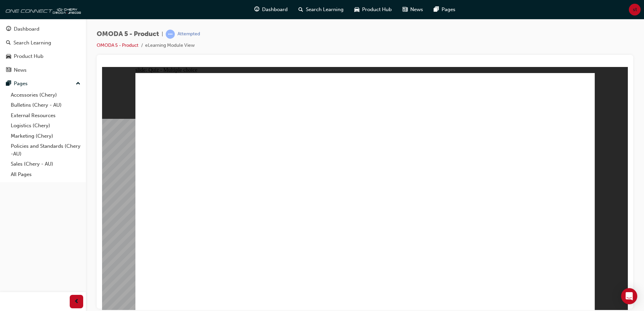
drag, startPoint x: 386, startPoint y: 85, endPoint x: 389, endPoint y: 78, distance: 7.5
drag, startPoint x: 471, startPoint y: 87, endPoint x: 306, endPoint y: 236, distance: 222.4
drag, startPoint x: 550, startPoint y: 162, endPoint x: 484, endPoint y: 241, distance: 102.8
drag, startPoint x: 551, startPoint y: 135, endPoint x: 379, endPoint y: 240, distance: 200.9
drag, startPoint x: 540, startPoint y: 91, endPoint x: 388, endPoint y: 175, distance: 173.5
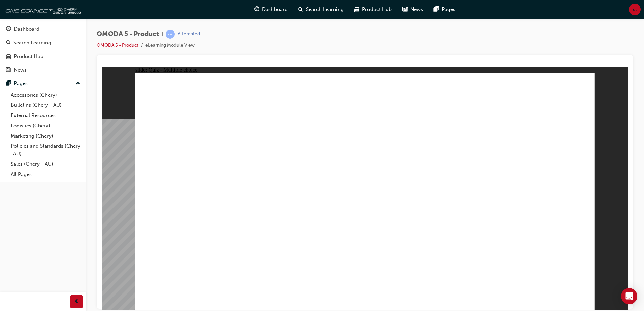
drag, startPoint x: 454, startPoint y: 112, endPoint x: 303, endPoint y: 216, distance: 183.7
drag, startPoint x: 472, startPoint y: 137, endPoint x: 297, endPoint y: 240, distance: 203.6
drag, startPoint x: 472, startPoint y: 162, endPoint x: 199, endPoint y: 240, distance: 284.5
drag, startPoint x: 194, startPoint y: 232, endPoint x: 286, endPoint y: 231, distance: 91.6
drag, startPoint x: 461, startPoint y: 179, endPoint x: 376, endPoint y: 234, distance: 101.1
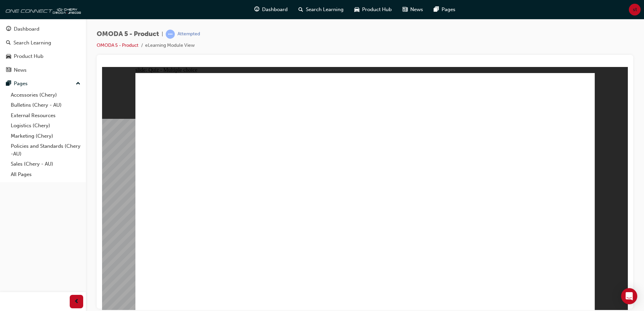
drag, startPoint x: 395, startPoint y: 240, endPoint x: 391, endPoint y: 221, distance: 19.1
drag, startPoint x: 383, startPoint y: 164, endPoint x: 316, endPoint y: 233, distance: 95.9
drag, startPoint x: 387, startPoint y: 185, endPoint x: 316, endPoint y: 228, distance: 82.5
drag, startPoint x: 385, startPoint y: 88, endPoint x: 222, endPoint y: 219, distance: 209.7
drag, startPoint x: 391, startPoint y: 137, endPoint x: 384, endPoint y: 212, distance: 75.4
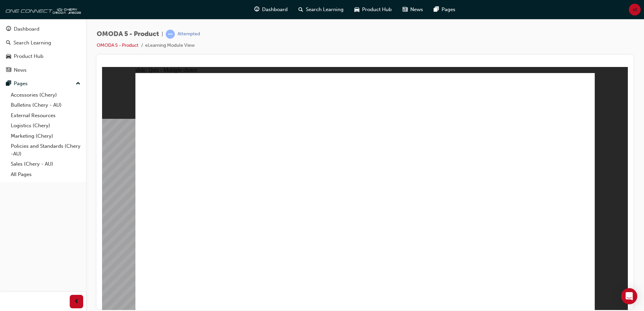
drag, startPoint x: 378, startPoint y: 137, endPoint x: 387, endPoint y: 244, distance: 107.4
radio input "true"
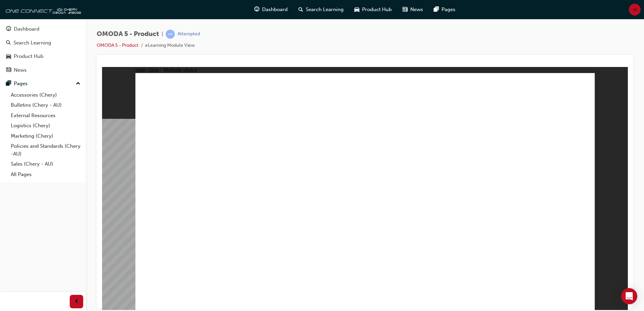
drag, startPoint x: 393, startPoint y: 200, endPoint x: 215, endPoint y: 213, distance: 179.2
drag, startPoint x: 419, startPoint y: 115, endPoint x: 278, endPoint y: 236, distance: 185.5
drag, startPoint x: 423, startPoint y: 121, endPoint x: 417, endPoint y: 106, distance: 16.4
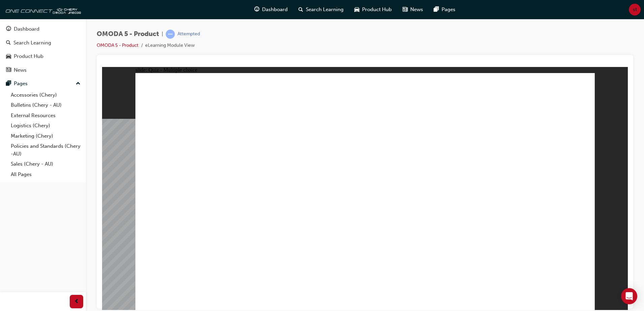
drag, startPoint x: 389, startPoint y: 187, endPoint x: 313, endPoint y: 211, distance: 79.2
drag, startPoint x: 424, startPoint y: 113, endPoint x: 386, endPoint y: 211, distance: 104.8
drag, startPoint x: 505, startPoint y: 121, endPoint x: 475, endPoint y: 213, distance: 97.0
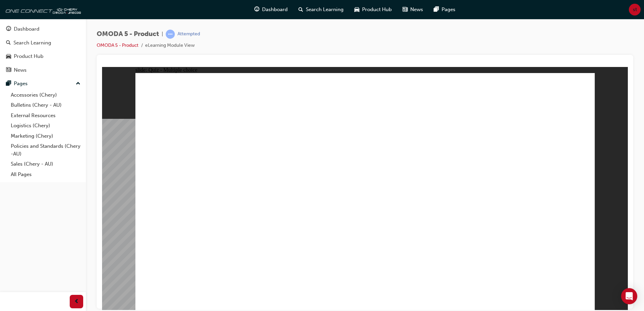
radio input "false"
radio input "true"
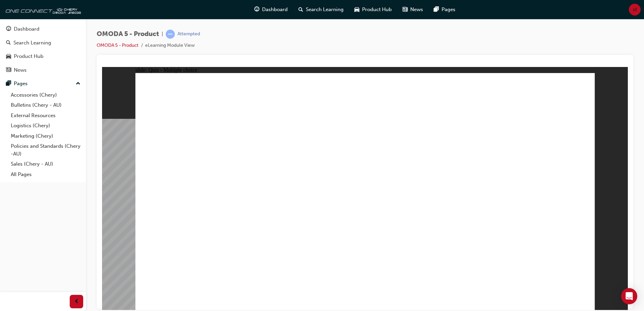
drag, startPoint x: 458, startPoint y: 97, endPoint x: 233, endPoint y: 184, distance: 242.0
drag, startPoint x: 424, startPoint y: 133, endPoint x: 283, endPoint y: 176, distance: 147.8
drag, startPoint x: 439, startPoint y: 143, endPoint x: 314, endPoint y: 185, distance: 131.8
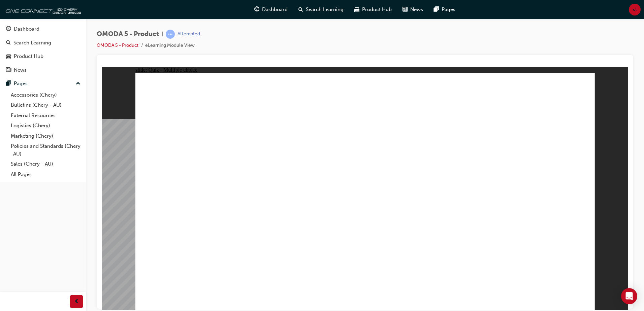
drag, startPoint x: 445, startPoint y: 164, endPoint x: 343, endPoint y: 195, distance: 106.7
drag, startPoint x: 450, startPoint y: 199, endPoint x: 316, endPoint y: 211, distance: 134.5
drag, startPoint x: 509, startPoint y: 192, endPoint x: 293, endPoint y: 207, distance: 215.9
drag, startPoint x: 520, startPoint y: 172, endPoint x: 317, endPoint y: 216, distance: 207.6
drag, startPoint x: 513, startPoint y: 144, endPoint x: 366, endPoint y: 189, distance: 153.9
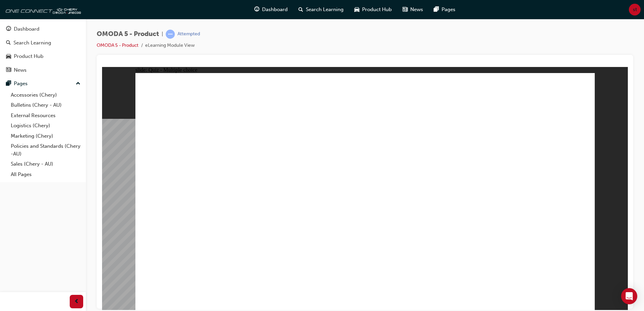
drag, startPoint x: 508, startPoint y: 115, endPoint x: 319, endPoint y: 194, distance: 204.8
drag, startPoint x: 525, startPoint y: 93, endPoint x: 312, endPoint y: 226, distance: 251.0
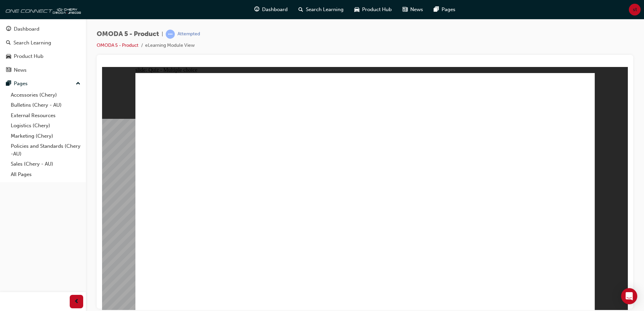
radio input "false"
radio input "true"
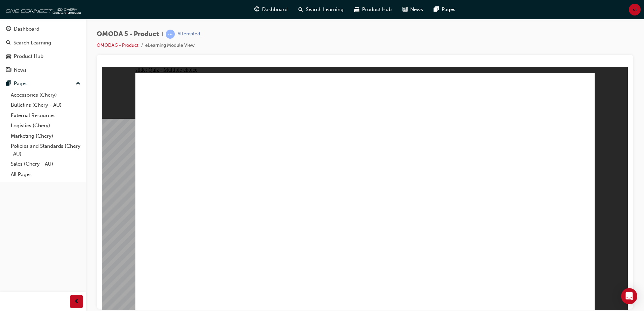
radio input "false"
radio input "true"
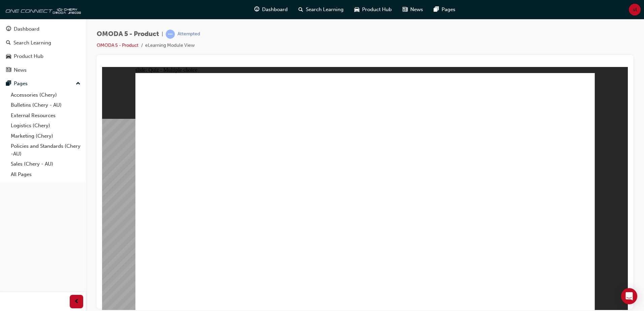
radio input "true"
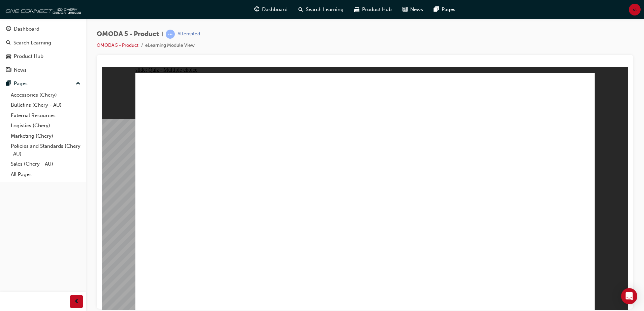
radio input "true"
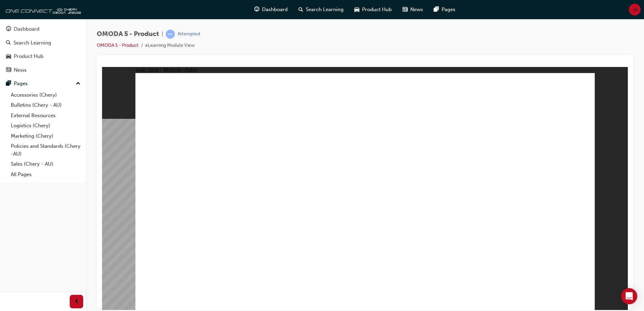
radio input "true"
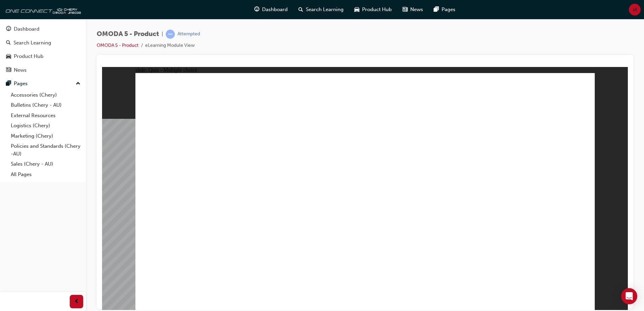
radio input "true"
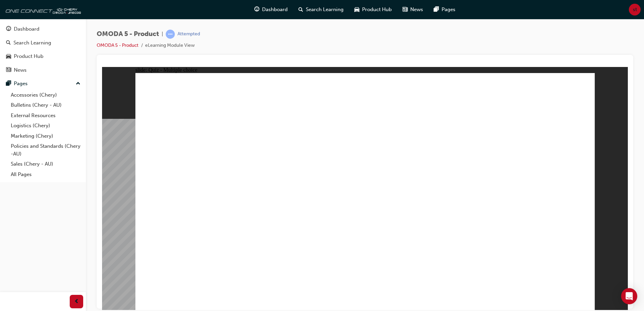
drag, startPoint x: 378, startPoint y: 194, endPoint x: 381, endPoint y: 242, distance: 48.5
radio input "true"
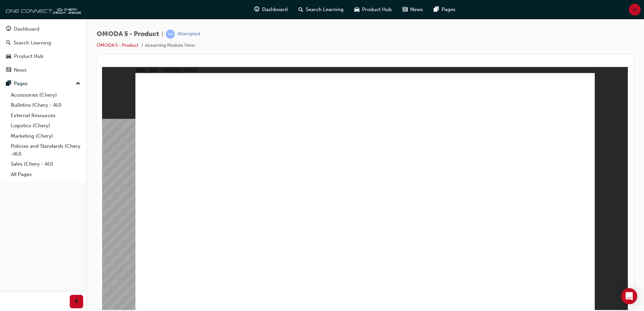
drag, startPoint x: 521, startPoint y: 121, endPoint x: 514, endPoint y: 175, distance: 54.4
drag, startPoint x: 522, startPoint y: 155, endPoint x: 194, endPoint y: 215, distance: 333.0
drag, startPoint x: 408, startPoint y: 195, endPoint x: 398, endPoint y: 222, distance: 28.5
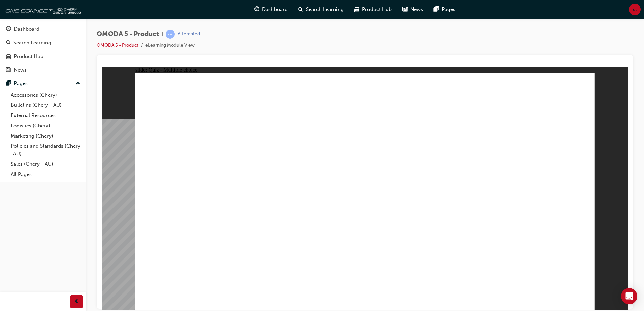
drag, startPoint x: 416, startPoint y: 151, endPoint x: 277, endPoint y: 222, distance: 155.9
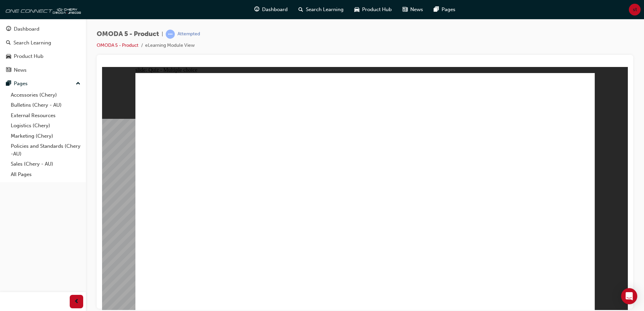
radio input "true"
drag, startPoint x: 450, startPoint y: 113, endPoint x: 313, endPoint y: 182, distance: 153.5
drag, startPoint x: 445, startPoint y: 167, endPoint x: 328, endPoint y: 197, distance: 120.2
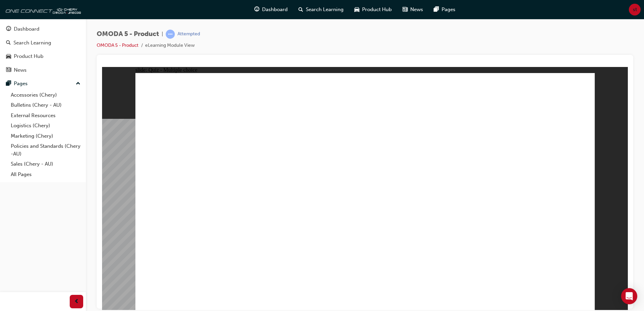
drag, startPoint x: 521, startPoint y: 91, endPoint x: 291, endPoint y: 216, distance: 261.5
drag, startPoint x: 522, startPoint y: 147, endPoint x: 321, endPoint y: 222, distance: 214.5
drag, startPoint x: 505, startPoint y: 169, endPoint x: 249, endPoint y: 210, distance: 259.1
drag, startPoint x: 444, startPoint y: 194, endPoint x: 302, endPoint y: 214, distance: 144.1
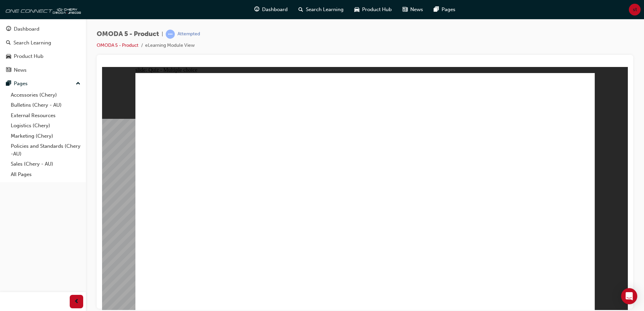
radio input "true"
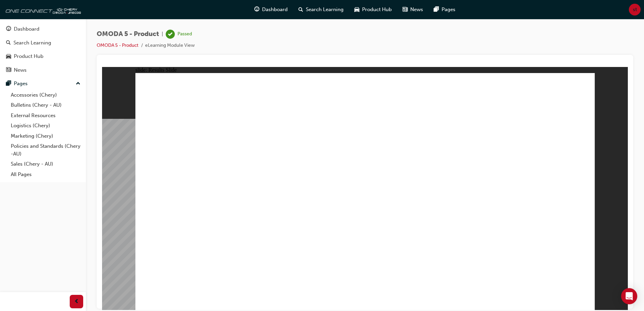
click at [47, 28] on div "Dashboard" at bounding box center [43, 29] width 74 height 8
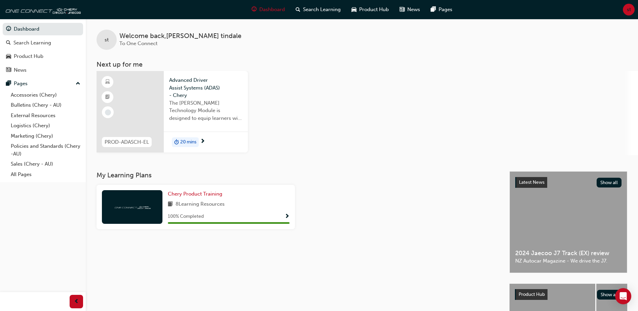
click at [206, 126] on div "Advanced Driver Assist Systems (ADAS) - Chery The Chery ADAS Technology Module …" at bounding box center [206, 101] width 84 height 61
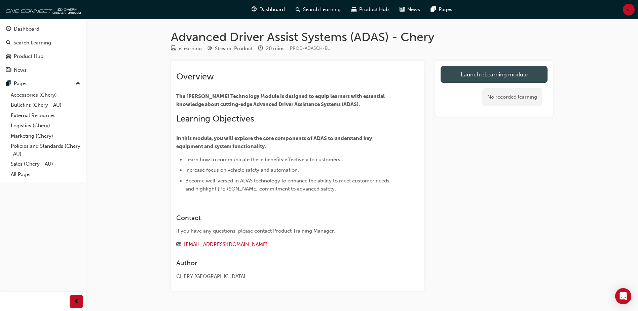
click at [476, 73] on link "Launch eLearning module" at bounding box center [494, 74] width 107 height 17
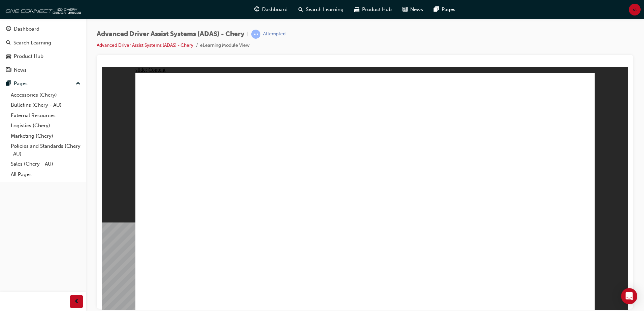
drag, startPoint x: 583, startPoint y: 87, endPoint x: 575, endPoint y: 96, distance: 11.9
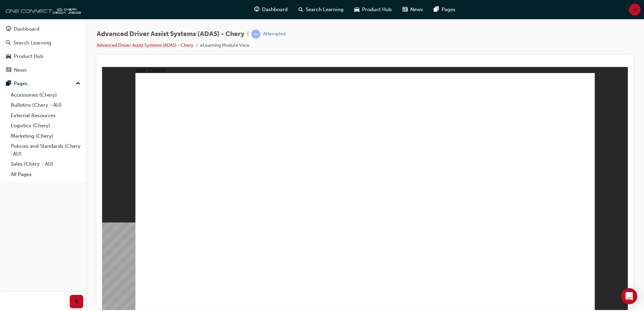
drag, startPoint x: 584, startPoint y: 86, endPoint x: 582, endPoint y: 93, distance: 6.4
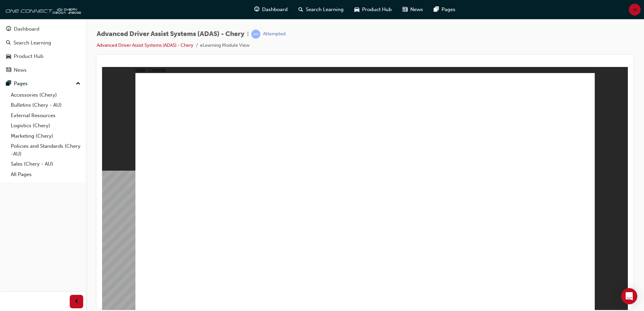
drag, startPoint x: 586, startPoint y: 83, endPoint x: 560, endPoint y: 106, distance: 34.3
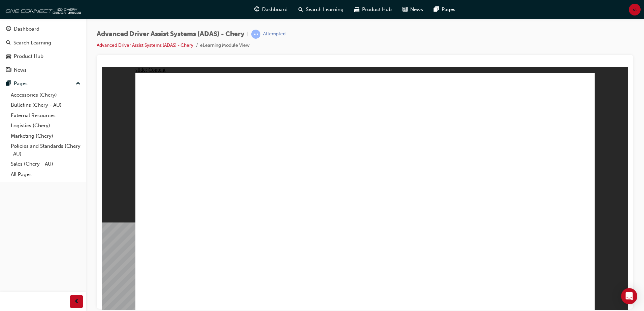
drag, startPoint x: 276, startPoint y: 188, endPoint x: 199, endPoint y: 196, distance: 77.5
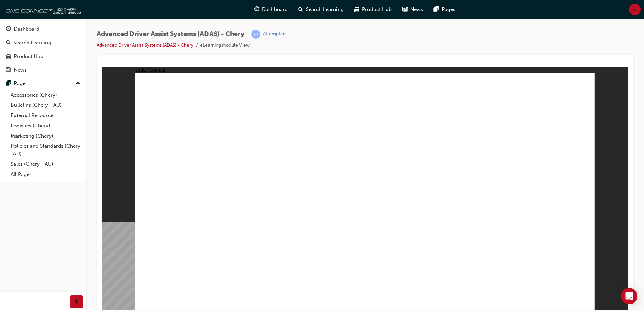
drag, startPoint x: 199, startPoint y: 196, endPoint x: 304, endPoint y: 73, distance: 161.8
drag, startPoint x: 304, startPoint y: 73, endPoint x: 420, endPoint y: 169, distance: 150.4
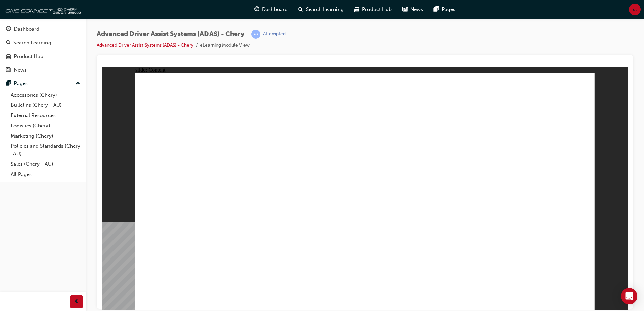
drag, startPoint x: 488, startPoint y: 141, endPoint x: 322, endPoint y: 124, distance: 166.8
drag, startPoint x: 322, startPoint y: 124, endPoint x: 271, endPoint y: 221, distance: 110.7
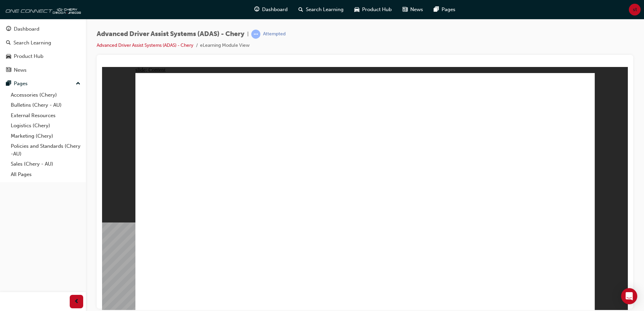
drag, startPoint x: 271, startPoint y: 221, endPoint x: 338, endPoint y: 236, distance: 68.9
drag, startPoint x: 565, startPoint y: 240, endPoint x: 439, endPoint y: 215, distance: 128.7
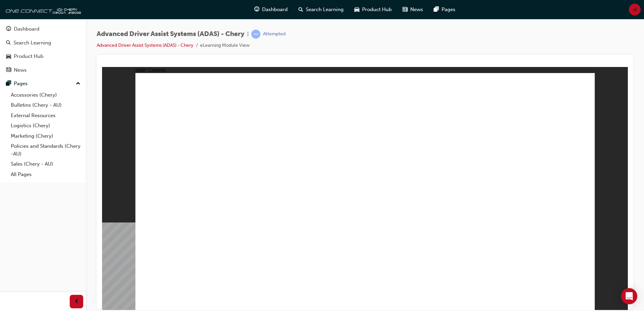
drag, startPoint x: 439, startPoint y: 215, endPoint x: 418, endPoint y: 226, distance: 23.8
drag, startPoint x: 418, startPoint y: 226, endPoint x: 444, endPoint y: 222, distance: 26.1
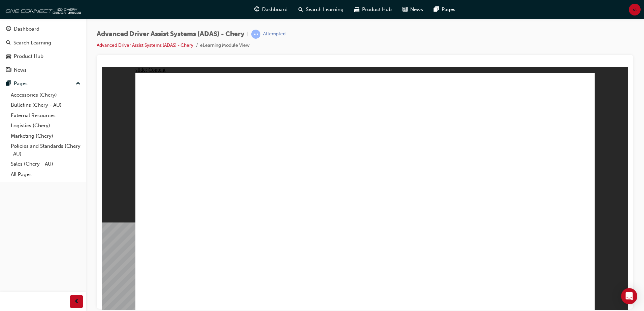
drag, startPoint x: 332, startPoint y: 214, endPoint x: 415, endPoint y: 188, distance: 86.5
drag, startPoint x: 482, startPoint y: 116, endPoint x: 484, endPoint y: 144, distance: 27.7
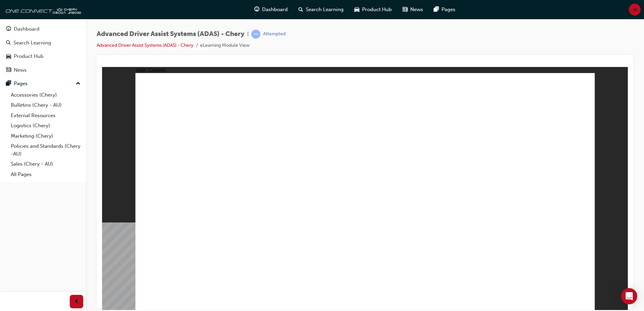
drag, startPoint x: 288, startPoint y: 219, endPoint x: 319, endPoint y: 179, distance: 50.9
drag, startPoint x: 348, startPoint y: 177, endPoint x: 413, endPoint y: 192, distance: 66.4
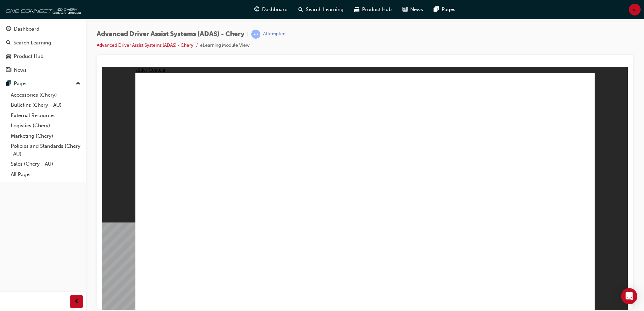
drag, startPoint x: 355, startPoint y: 240, endPoint x: 331, endPoint y: 238, distance: 24.6
drag, startPoint x: 340, startPoint y: 235, endPoint x: 374, endPoint y: 215, distance: 39.4
drag, startPoint x: 374, startPoint y: 215, endPoint x: 274, endPoint y: 182, distance: 104.6
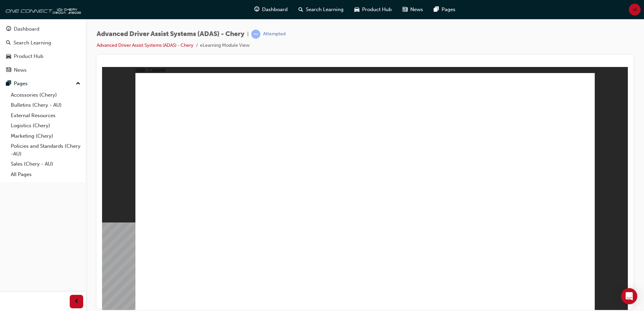
drag, startPoint x: 274, startPoint y: 182, endPoint x: 249, endPoint y: 199, distance: 30.8
drag, startPoint x: 269, startPoint y: 219, endPoint x: 395, endPoint y: 267, distance: 134.4
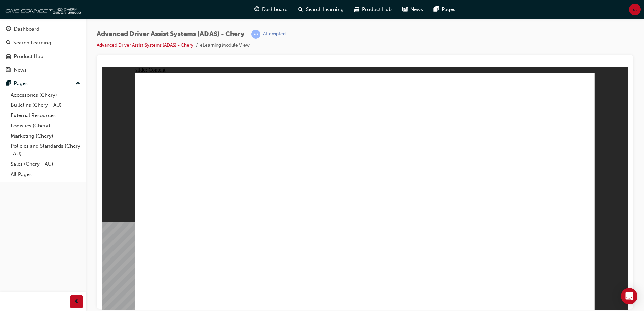
drag, startPoint x: 395, startPoint y: 267, endPoint x: 466, endPoint y: 253, distance: 73.0
drag, startPoint x: 466, startPoint y: 253, endPoint x: 490, endPoint y: 234, distance: 30.4
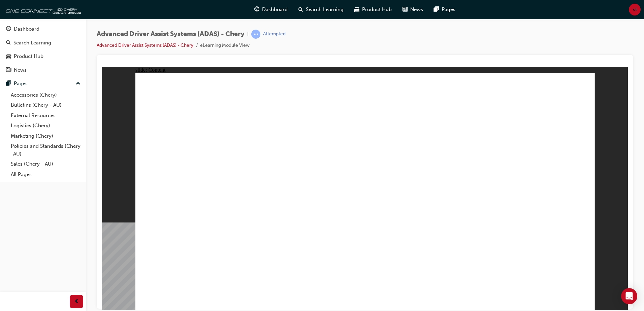
drag, startPoint x: 497, startPoint y: 233, endPoint x: 500, endPoint y: 224, distance: 9.5
drag, startPoint x: 273, startPoint y: 213, endPoint x: 285, endPoint y: 217, distance: 12.6
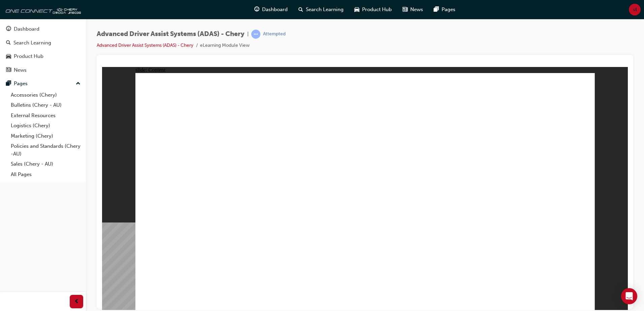
drag, startPoint x: 390, startPoint y: 214, endPoint x: 395, endPoint y: 199, distance: 15.3
drag, startPoint x: 575, startPoint y: 300, endPoint x: 580, endPoint y: 300, distance: 5.0
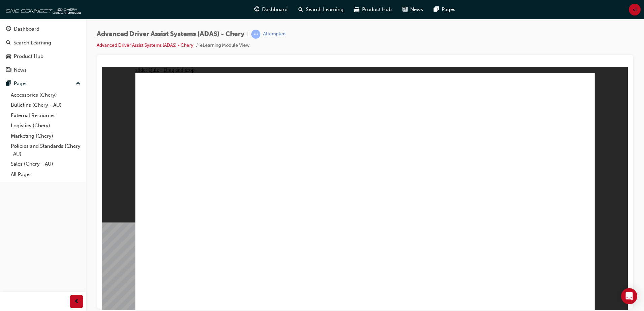
drag, startPoint x: 478, startPoint y: 258, endPoint x: 491, endPoint y: 248, distance: 16.4
drag, startPoint x: 209, startPoint y: 256, endPoint x: 356, endPoint y: 102, distance: 212.3
drag, startPoint x: 265, startPoint y: 262, endPoint x: 368, endPoint y: 103, distance: 189.2
drag, startPoint x: 334, startPoint y: 258, endPoint x: 374, endPoint y: 69, distance: 193.5
drag, startPoint x: 408, startPoint y: 264, endPoint x: 509, endPoint y: 106, distance: 187.2
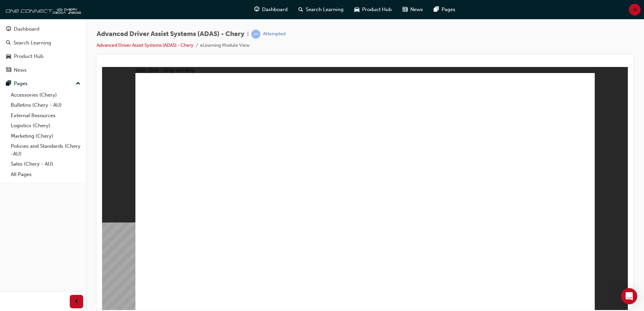
drag, startPoint x: 496, startPoint y: 268, endPoint x: 556, endPoint y: 105, distance: 173.0
checkbox input "true"
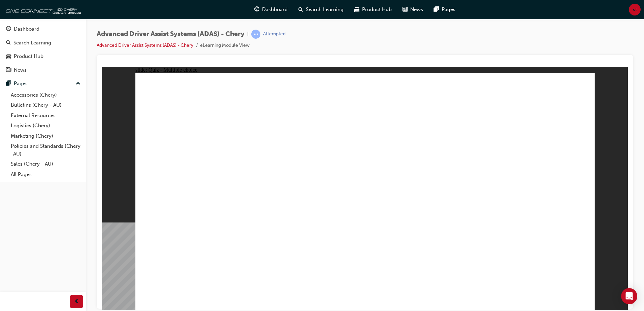
checkbox input "true"
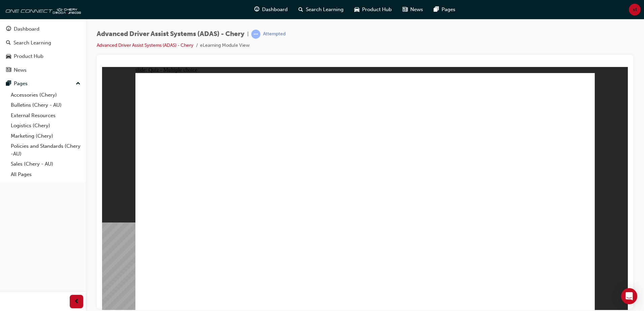
checkbox input "true"
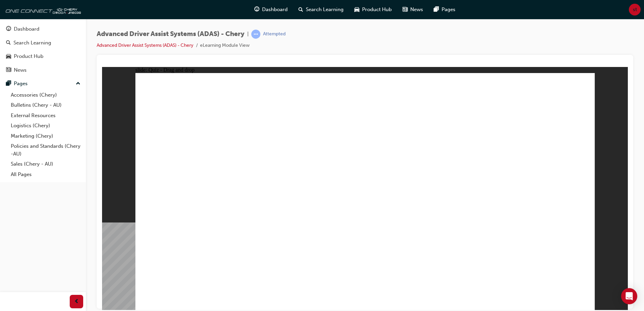
drag, startPoint x: 374, startPoint y: 97, endPoint x: 381, endPoint y: 242, distance: 145.2
drag, startPoint x: 370, startPoint y: 118, endPoint x: 382, endPoint y: 237, distance: 119.4
drag, startPoint x: 515, startPoint y: 120, endPoint x: 459, endPoint y: 242, distance: 134.0
drag, startPoint x: 421, startPoint y: 117, endPoint x: 262, endPoint y: 237, distance: 199.4
drag, startPoint x: 412, startPoint y: 103, endPoint x: 211, endPoint y: 219, distance: 231.4
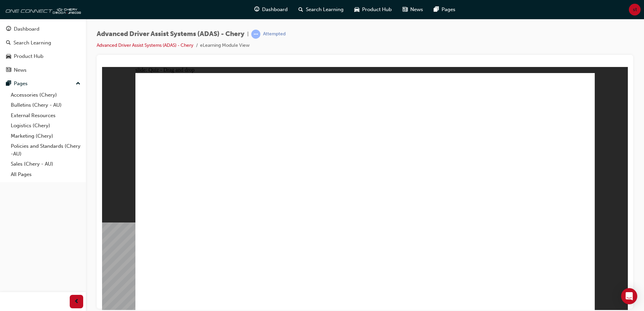
drag, startPoint x: 186, startPoint y: 221, endPoint x: 229, endPoint y: 228, distance: 43.3
drag, startPoint x: 183, startPoint y: 220, endPoint x: 416, endPoint y: 248, distance: 234.9
drag, startPoint x: 473, startPoint y: 98, endPoint x: 252, endPoint y: 233, distance: 258.2
drag, startPoint x: 465, startPoint y: 115, endPoint x: 327, endPoint y: 197, distance: 161.0
drag, startPoint x: 517, startPoint y: 99, endPoint x: 308, endPoint y: 230, distance: 246.2
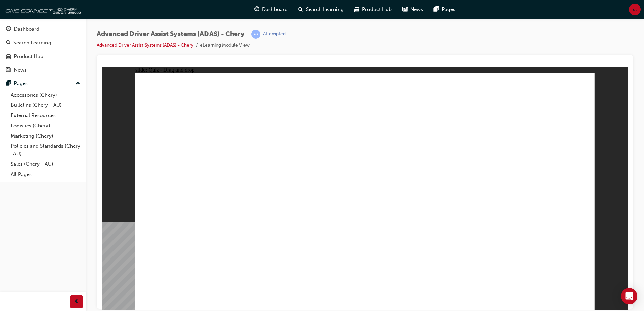
drag, startPoint x: 347, startPoint y: 264, endPoint x: 519, endPoint y: 139, distance: 212.3
drag, startPoint x: 481, startPoint y: 165, endPoint x: 504, endPoint y: 121, distance: 49.2
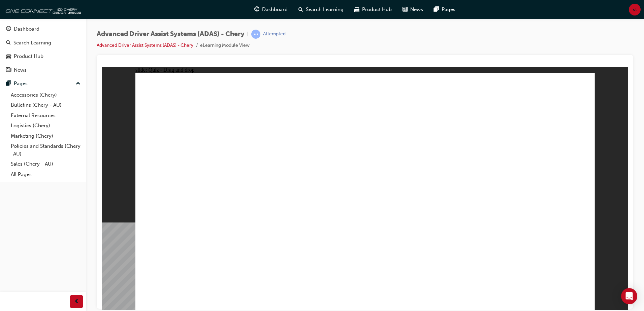
drag, startPoint x: 483, startPoint y: 264, endPoint x: 481, endPoint y: 125, distance: 139.7
drag, startPoint x: 270, startPoint y: 253, endPoint x: 315, endPoint y: 108, distance: 151.5
drag, startPoint x: 198, startPoint y: 263, endPoint x: 396, endPoint y: 107, distance: 252.1
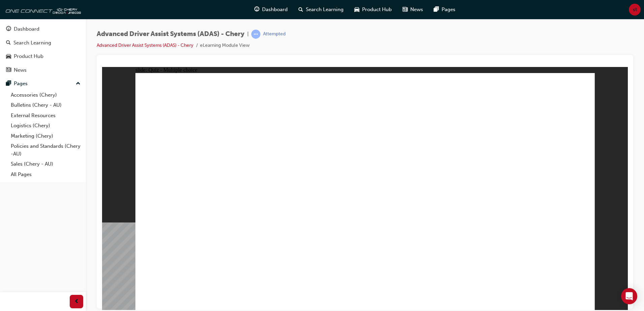
checkbox input "true"
drag, startPoint x: 487, startPoint y: 153, endPoint x: 488, endPoint y: 176, distance: 22.6
checkbox input "true"
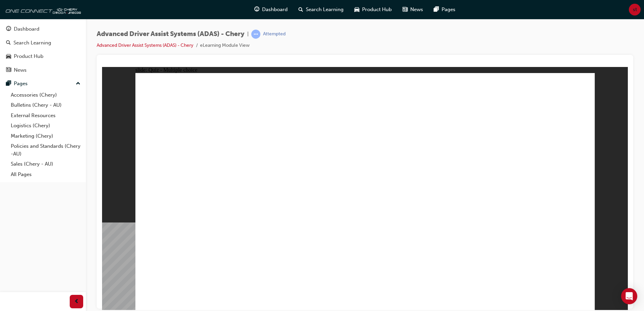
checkbox input "true"
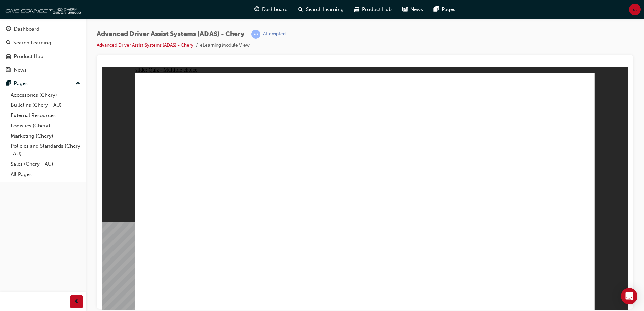
checkbox input "true"
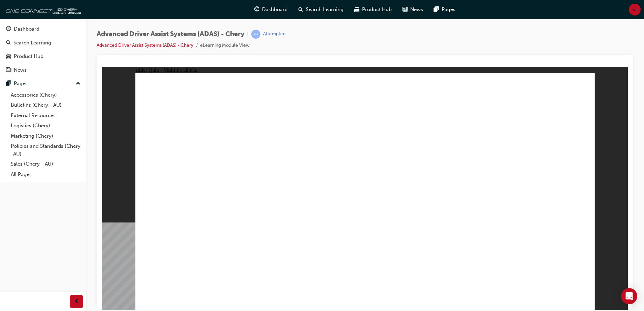
drag, startPoint x: 359, startPoint y: 94, endPoint x: 361, endPoint y: 225, distance: 130.9
drag, startPoint x: 373, startPoint y: 119, endPoint x: 411, endPoint y: 235, distance: 121.5
drag, startPoint x: 517, startPoint y: 123, endPoint x: 467, endPoint y: 220, distance: 109.3
drag, startPoint x: 426, startPoint y: 98, endPoint x: 473, endPoint y: 211, distance: 121.8
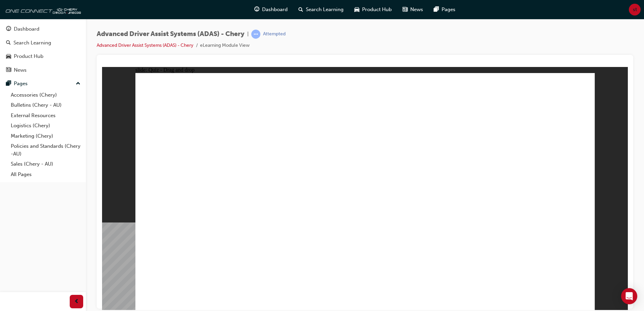
drag, startPoint x: 417, startPoint y: 127, endPoint x: 266, endPoint y: 230, distance: 182.7
drag, startPoint x: 462, startPoint y: 117, endPoint x: 269, endPoint y: 233, distance: 225.6
drag, startPoint x: 446, startPoint y: 115, endPoint x: 290, endPoint y: 230, distance: 194.0
drag, startPoint x: 515, startPoint y: 94, endPoint x: 320, endPoint y: 219, distance: 231.2
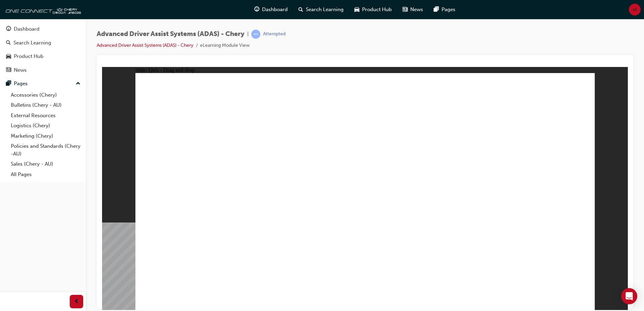
drag, startPoint x: 340, startPoint y: 270, endPoint x: 351, endPoint y: 103, distance: 167.0
drag, startPoint x: 419, startPoint y: 260, endPoint x: 414, endPoint y: 92, distance: 167.7
drag, startPoint x: 482, startPoint y: 264, endPoint x: 397, endPoint y: 116, distance: 169.9
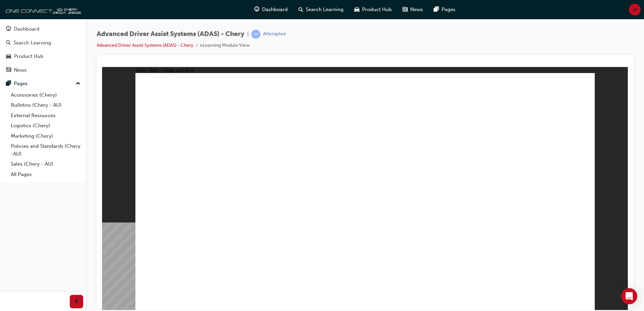
drag, startPoint x: 264, startPoint y: 256, endPoint x: 313, endPoint y: 131, distance: 134.3
drag, startPoint x: 194, startPoint y: 256, endPoint x: 318, endPoint y: 148, distance: 164.6
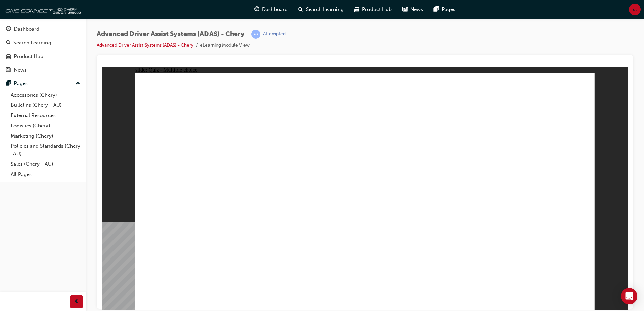
checkbox input "true"
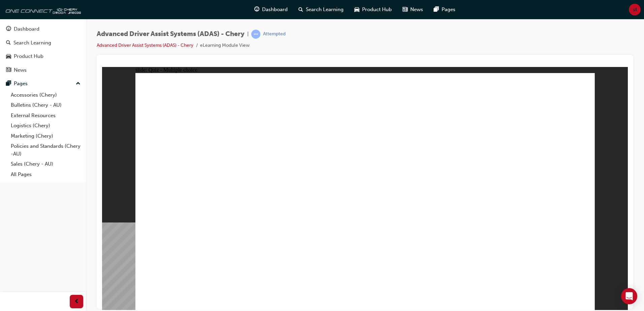
checkbox input "true"
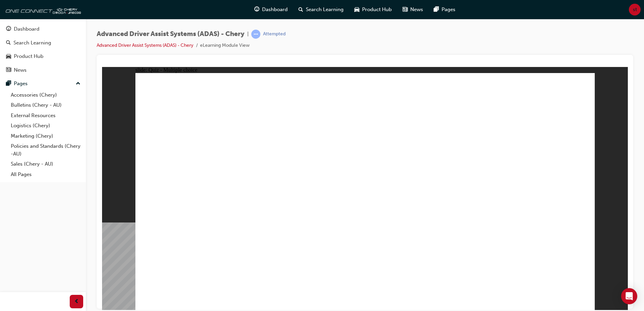
drag, startPoint x: 382, startPoint y: 174, endPoint x: 465, endPoint y: 136, distance: 91.0
drag, startPoint x: 511, startPoint y: 117, endPoint x: 419, endPoint y: 227, distance: 143.3
drag, startPoint x: 384, startPoint y: 121, endPoint x: 404, endPoint y: 214, distance: 95.1
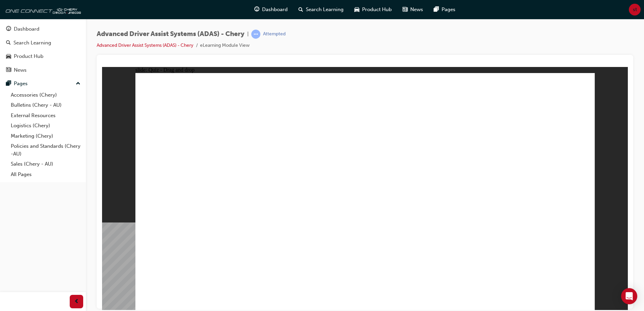
drag, startPoint x: 472, startPoint y: 264, endPoint x: 496, endPoint y: 110, distance: 155.8
drag, startPoint x: 405, startPoint y: 262, endPoint x: 499, endPoint y: 146, distance: 149.8
drag, startPoint x: 345, startPoint y: 268, endPoint x: 498, endPoint y: 144, distance: 197.4
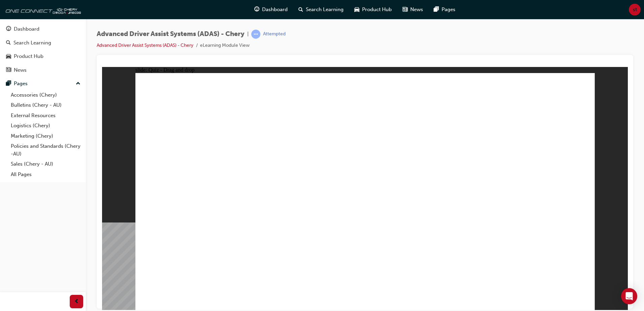
drag, startPoint x: 276, startPoint y: 264, endPoint x: 480, endPoint y: 167, distance: 226.1
drag, startPoint x: 189, startPoint y: 260, endPoint x: 505, endPoint y: 163, distance: 330.0
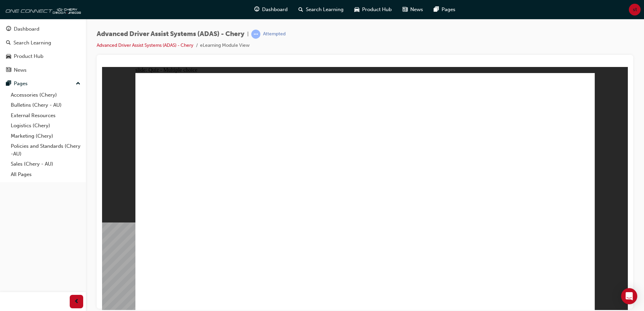
checkbox input "true"
drag, startPoint x: 427, startPoint y: 171, endPoint x: 435, endPoint y: 245, distance: 74.1
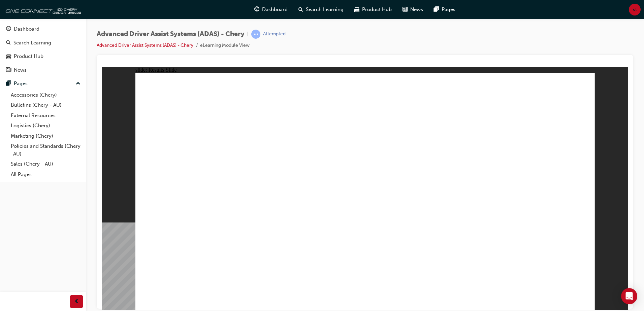
drag, startPoint x: 344, startPoint y: 266, endPoint x: 351, endPoint y: 138, distance: 127.5
drag, startPoint x: 273, startPoint y: 261, endPoint x: 369, endPoint y: 75, distance: 209.2
drag, startPoint x: 210, startPoint y: 266, endPoint x: 492, endPoint y: 141, distance: 309.1
drag, startPoint x: 486, startPoint y: 96, endPoint x: 372, endPoint y: 151, distance: 126.4
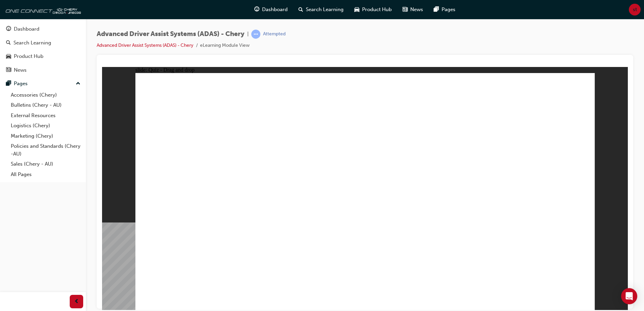
drag, startPoint x: 418, startPoint y: 99, endPoint x: 470, endPoint y: 100, distance: 52.5
drag, startPoint x: 404, startPoint y: 107, endPoint x: 547, endPoint y: 107, distance: 143.7
drag, startPoint x: 409, startPoint y: 248, endPoint x: 399, endPoint y: 100, distance: 149.1
drag, startPoint x: 480, startPoint y: 260, endPoint x: 412, endPoint y: 163, distance: 118.4
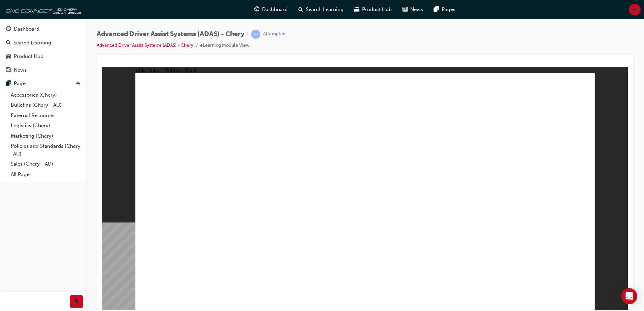
checkbox input "true"
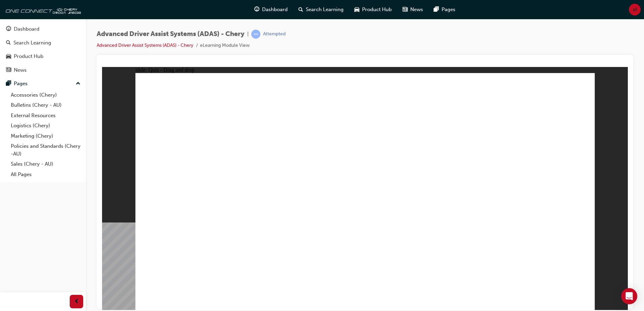
drag, startPoint x: 425, startPoint y: 122, endPoint x: 455, endPoint y: 254, distance: 135.6
drag, startPoint x: 491, startPoint y: 268, endPoint x: 466, endPoint y: 263, distance: 25.7
drag, startPoint x: 208, startPoint y: 264, endPoint x: 537, endPoint y: 118, distance: 360.2
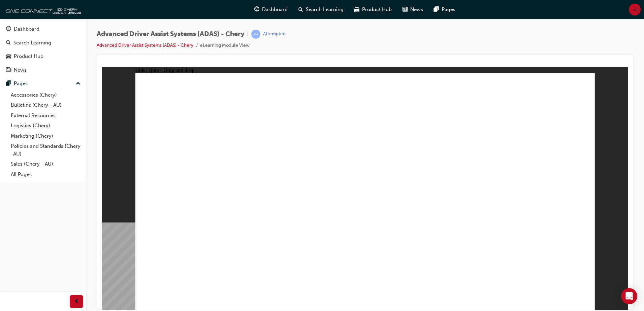
drag, startPoint x: 274, startPoint y: 263, endPoint x: 345, endPoint y: 132, distance: 148.8
drag, startPoint x: 343, startPoint y: 260, endPoint x: 358, endPoint y: 115, distance: 146.5
drag, startPoint x: 414, startPoint y: 262, endPoint x: 369, endPoint y: 108, distance: 160.1
drag, startPoint x: 479, startPoint y: 261, endPoint x: 394, endPoint y: 102, distance: 180.2
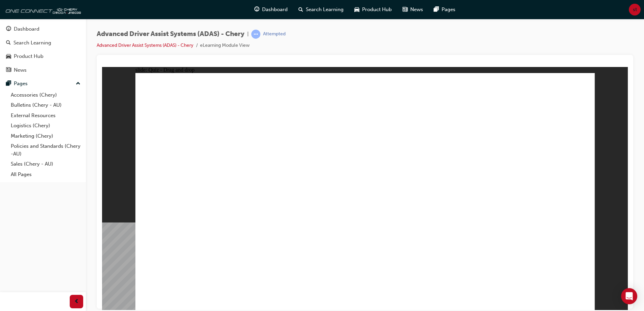
checkbox input "true"
drag, startPoint x: 390, startPoint y: 155, endPoint x: 426, endPoint y: 263, distance: 113.0
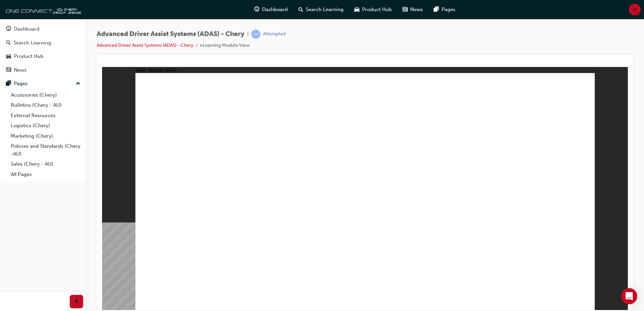
drag, startPoint x: 193, startPoint y: 263, endPoint x: 371, endPoint y: 145, distance: 214.1
drag, startPoint x: 285, startPoint y: 262, endPoint x: 523, endPoint y: 151, distance: 262.6
drag, startPoint x: 359, startPoint y: 260, endPoint x: 500, endPoint y: 162, distance: 172.2
drag, startPoint x: 410, startPoint y: 268, endPoint x: 510, endPoint y: 156, distance: 150.6
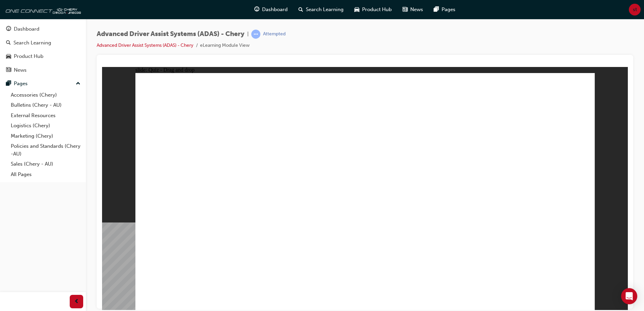
drag, startPoint x: 478, startPoint y: 257, endPoint x: 542, endPoint y: 131, distance: 140.9
drag, startPoint x: 578, startPoint y: 279, endPoint x: 576, endPoint y: 276, distance: 3.9
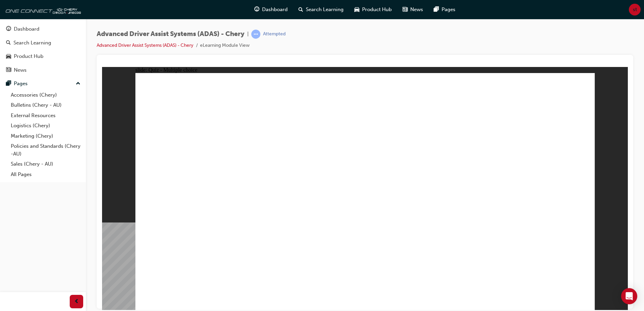
checkbox input "true"
drag, startPoint x: 412, startPoint y: 114, endPoint x: 411, endPoint y: 226, distance: 111.4
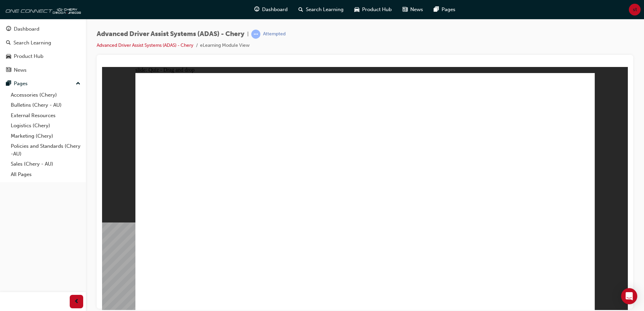
drag, startPoint x: 268, startPoint y: 267, endPoint x: 516, endPoint y: 158, distance: 271.0
drag, startPoint x: 194, startPoint y: 261, endPoint x: 539, endPoint y: 163, distance: 358.8
drag, startPoint x: 339, startPoint y: 260, endPoint x: 383, endPoint y: 144, distance: 124.6
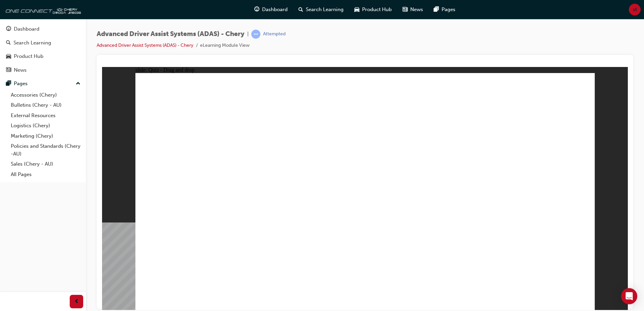
drag, startPoint x: 407, startPoint y: 255, endPoint x: 407, endPoint y: 118, distance: 137.0
drag, startPoint x: 479, startPoint y: 263, endPoint x: 401, endPoint y: 117, distance: 165.5
checkbox input "true"
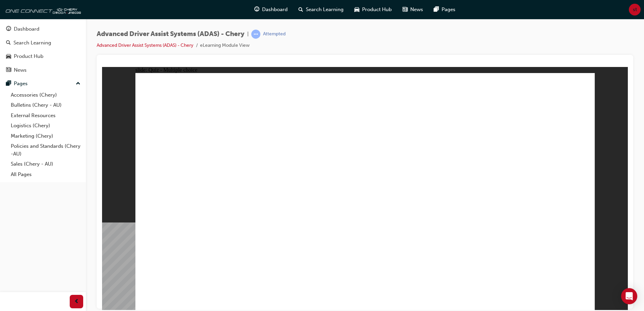
drag, startPoint x: 420, startPoint y: 224, endPoint x: 418, endPoint y: 277, distance: 53.2
drag, startPoint x: 421, startPoint y: 116, endPoint x: 413, endPoint y: 224, distance: 108.4
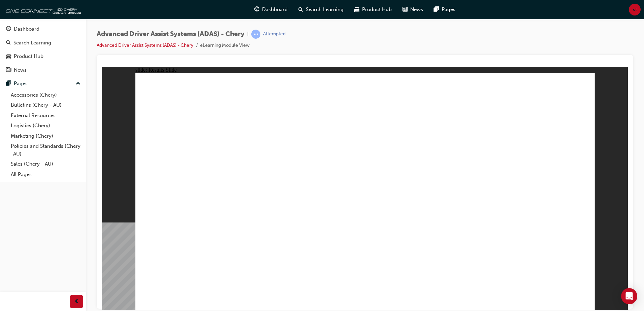
drag, startPoint x: 268, startPoint y: 257, endPoint x: 490, endPoint y: 140, distance: 251.0
drag, startPoint x: 203, startPoint y: 275, endPoint x: 548, endPoint y: 160, distance: 363.6
drag, startPoint x: 432, startPoint y: 263, endPoint x: 394, endPoint y: 134, distance: 134.7
drag, startPoint x: 353, startPoint y: 265, endPoint x: 418, endPoint y: 190, distance: 99.4
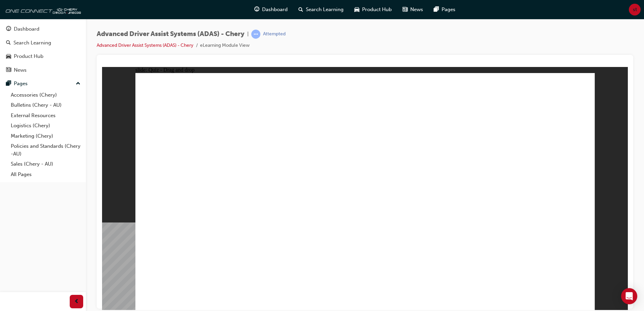
drag, startPoint x: 479, startPoint y: 237, endPoint x: 414, endPoint y: 154, distance: 105.7
checkbox input "true"
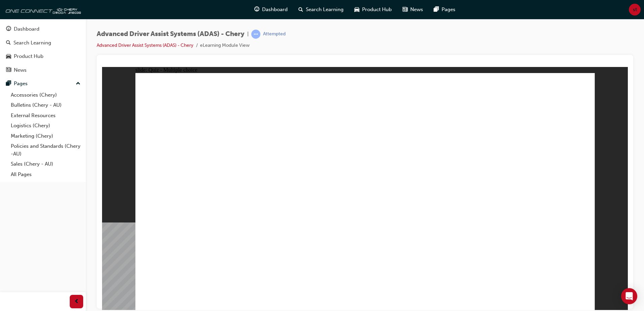
drag, startPoint x: 368, startPoint y: 133, endPoint x: 367, endPoint y: 118, distance: 14.8
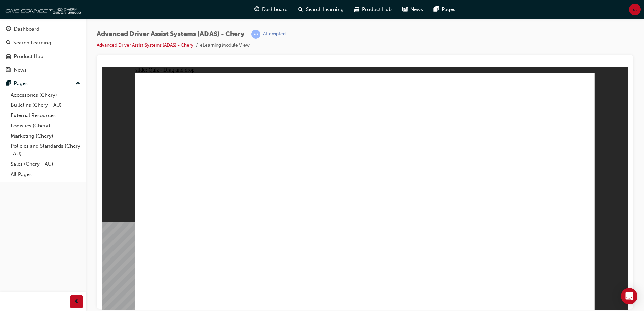
drag, startPoint x: 367, startPoint y: 117, endPoint x: 390, endPoint y: 211, distance: 96.3
drag, startPoint x: 538, startPoint y: 274, endPoint x: 547, endPoint y: 274, distance: 8.8
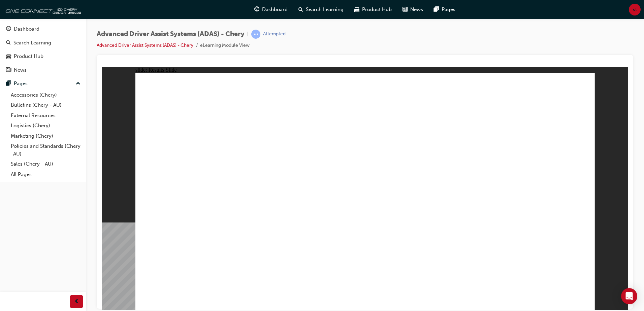
drag, startPoint x: 170, startPoint y: 261, endPoint x: 477, endPoint y: 129, distance: 333.6
drag, startPoint x: 308, startPoint y: 175, endPoint x: 322, endPoint y: 125, distance: 51.5
drag, startPoint x: 338, startPoint y: 261, endPoint x: 356, endPoint y: 146, distance: 115.8
drag, startPoint x: 471, startPoint y: 97, endPoint x: 387, endPoint y: 128, distance: 89.6
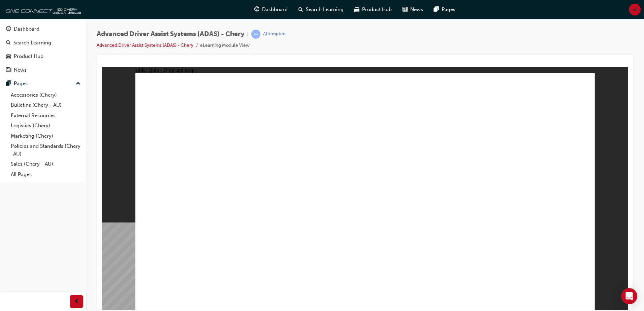
drag, startPoint x: 344, startPoint y: 93, endPoint x: 493, endPoint y: 107, distance: 149.4
drag, startPoint x: 356, startPoint y: 99, endPoint x: 580, endPoint y: 144, distance: 229.0
drag, startPoint x: 421, startPoint y: 268, endPoint x: 513, endPoint y: 161, distance: 141.1
drag, startPoint x: 525, startPoint y: 193, endPoint x: 524, endPoint y: 179, distance: 13.8
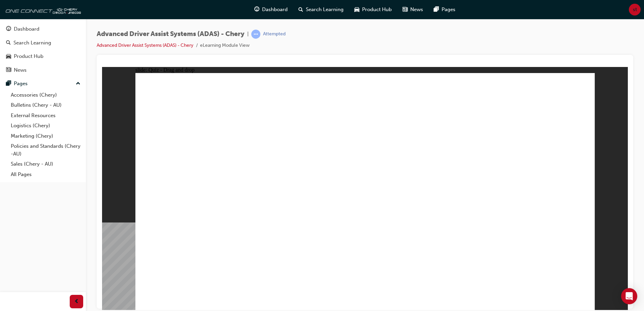
checkbox input "true"
drag, startPoint x: 271, startPoint y: 218, endPoint x: 289, endPoint y: 221, distance: 18.1
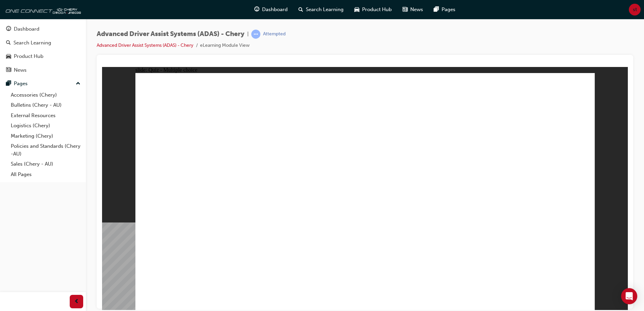
drag, startPoint x: 414, startPoint y: 117, endPoint x: 436, endPoint y: 244, distance: 128.8
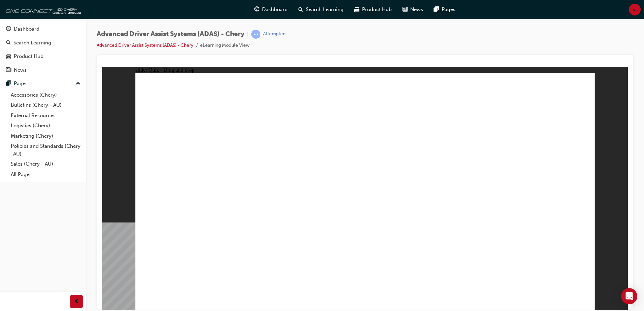
click at [43, 29] on div "Dashboard" at bounding box center [43, 29] width 74 height 8
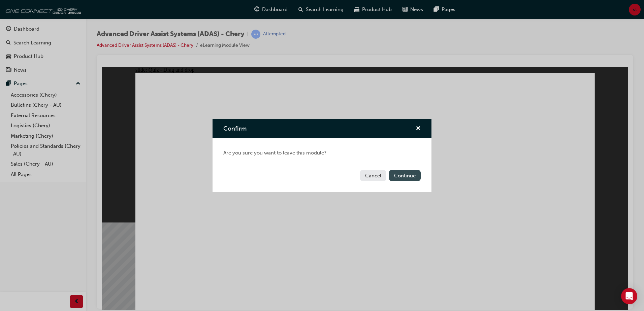
click at [406, 179] on button "Continue" at bounding box center [405, 175] width 32 height 11
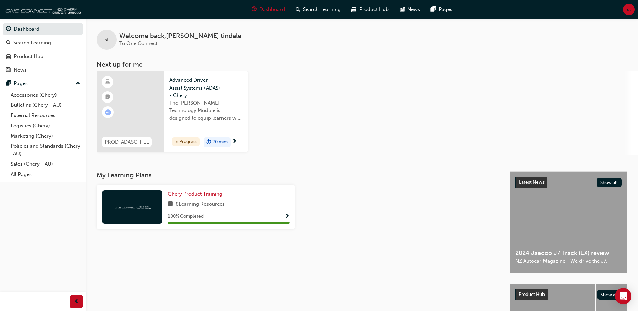
click at [204, 122] on span "The [PERSON_NAME] Technology Module is designed to equip learners with essentia…" at bounding box center [205, 110] width 73 height 23
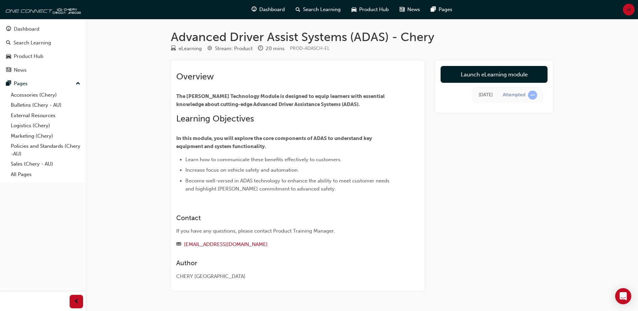
click at [495, 73] on link "Launch eLearning module" at bounding box center [494, 74] width 107 height 17
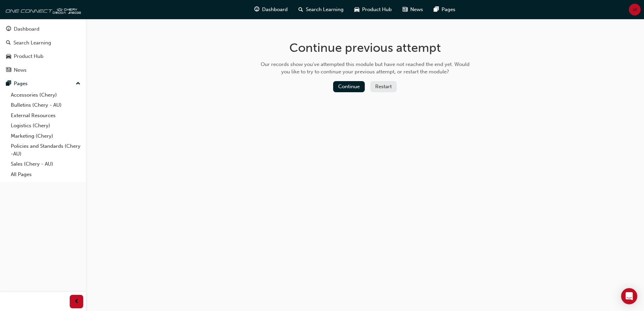
click at [387, 88] on button "Restart" at bounding box center [383, 86] width 27 height 11
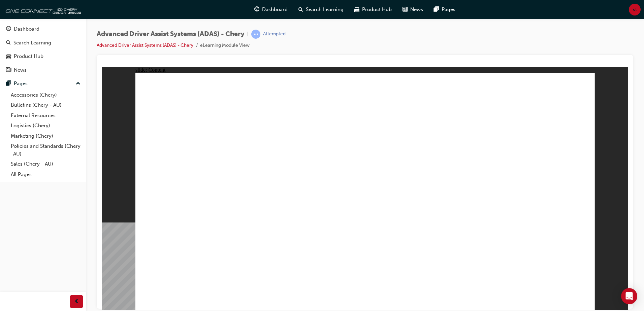
drag, startPoint x: 330, startPoint y: 129, endPoint x: 346, endPoint y: 189, distance: 63.0
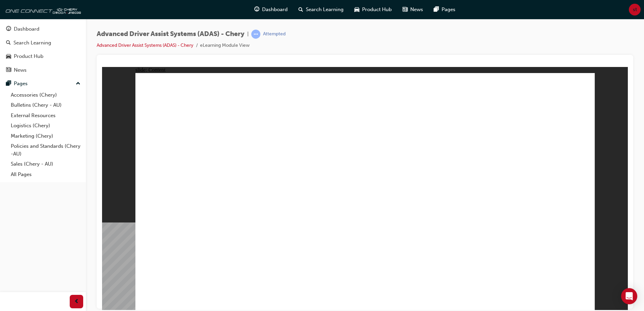
drag, startPoint x: 379, startPoint y: 172, endPoint x: 376, endPoint y: 138, distance: 34.5
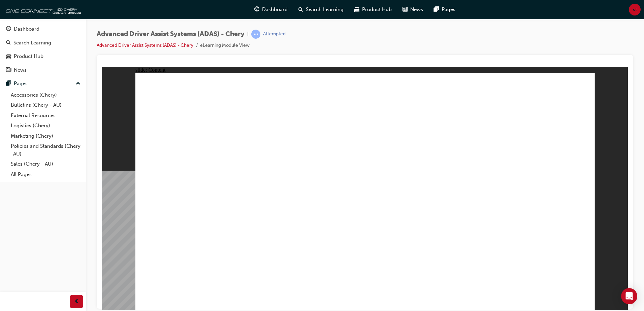
drag, startPoint x: 583, startPoint y: 84, endPoint x: 583, endPoint y: 89, distance: 5.4
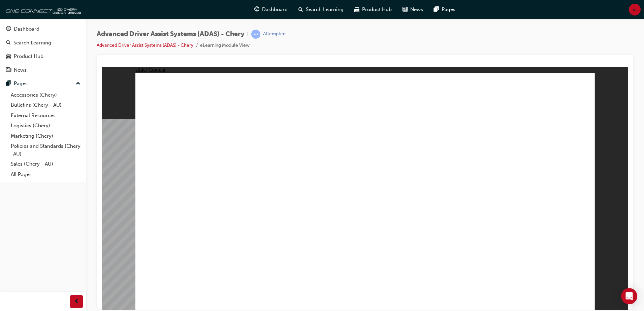
drag, startPoint x: 580, startPoint y: 89, endPoint x: 573, endPoint y: 99, distance: 12.3
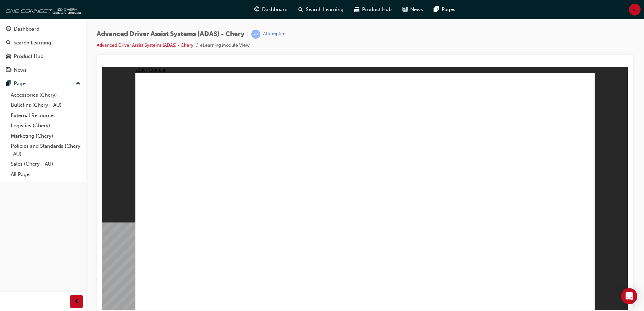
drag, startPoint x: 491, startPoint y: 147, endPoint x: 512, endPoint y: 209, distance: 65.3
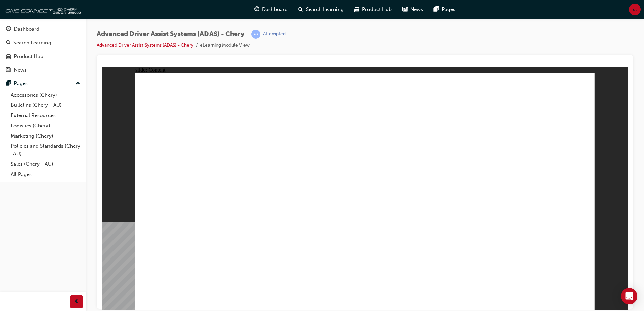
drag, startPoint x: 493, startPoint y: 142, endPoint x: 494, endPoint y: 146, distance: 4.5
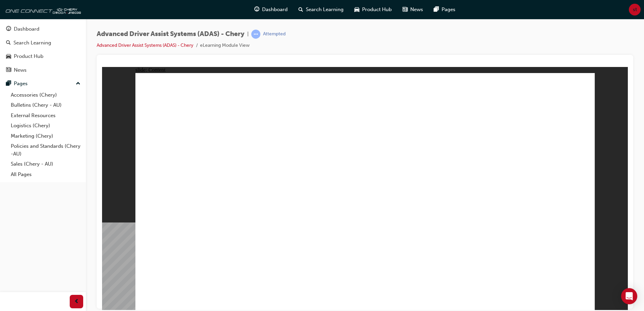
drag, startPoint x: 489, startPoint y: 96, endPoint x: 498, endPoint y: 113, distance: 19.0
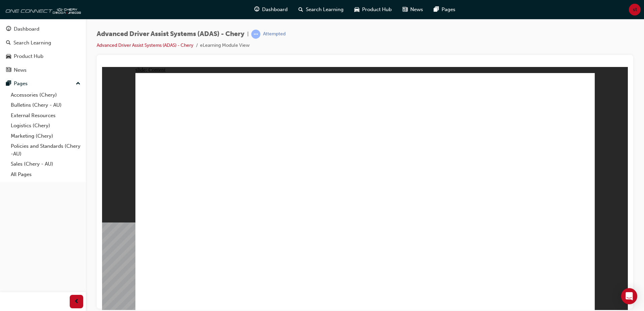
drag, startPoint x: 581, startPoint y: 83, endPoint x: 500, endPoint y: 143, distance: 101.3
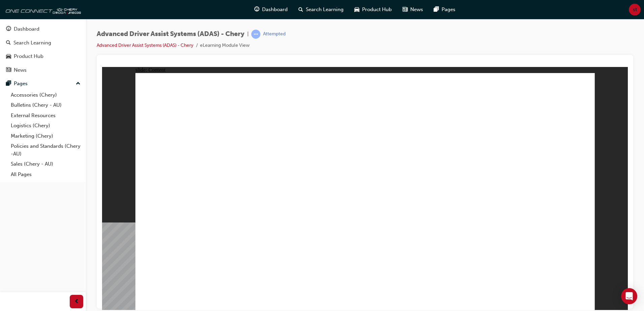
drag, startPoint x: 504, startPoint y: 92, endPoint x: 534, endPoint y: 186, distance: 99.4
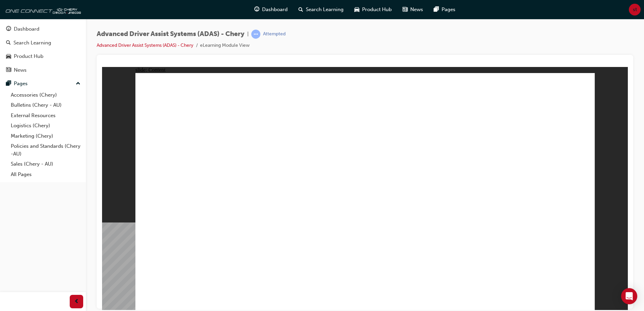
drag, startPoint x: 361, startPoint y: 207, endPoint x: 308, endPoint y: 222, distance: 55.5
drag, startPoint x: 308, startPoint y: 222, endPoint x: 277, endPoint y: 233, distance: 32.7
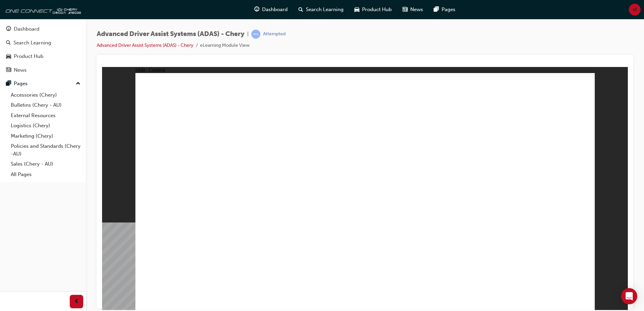
drag, startPoint x: 277, startPoint y: 233, endPoint x: 345, endPoint y: 233, distance: 68.3
drag, startPoint x: 345, startPoint y: 233, endPoint x: 410, endPoint y: 228, distance: 64.5
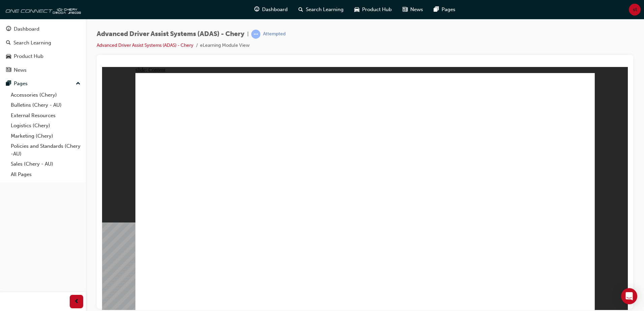
drag, startPoint x: 483, startPoint y: 213, endPoint x: 492, endPoint y: 206, distance: 11.5
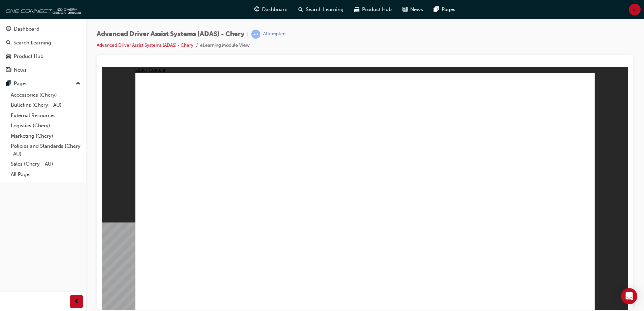
drag, startPoint x: 201, startPoint y: 272, endPoint x: 299, endPoint y: 196, distance: 123.9
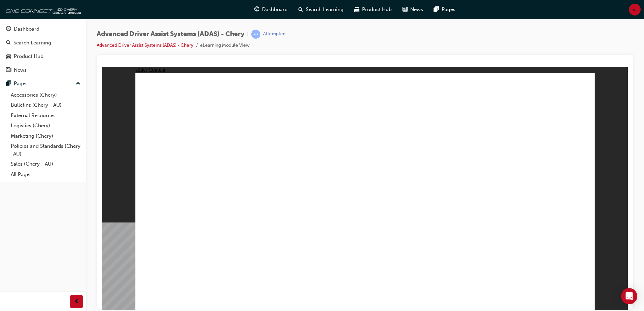
drag, startPoint x: 478, startPoint y: 262, endPoint x: 511, endPoint y: 102, distance: 163.9
drag, startPoint x: 430, startPoint y: 240, endPoint x: 498, endPoint y: 137, distance: 123.4
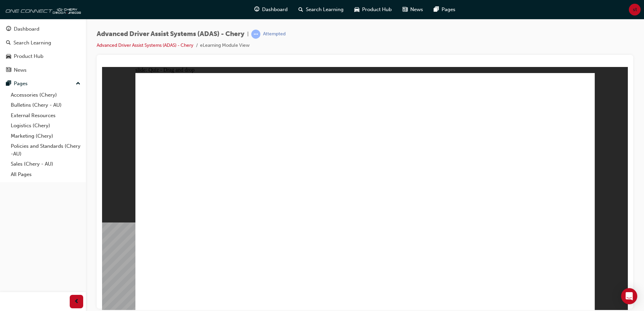
drag, startPoint x: 199, startPoint y: 267, endPoint x: 474, endPoint y: 142, distance: 301.5
drag, startPoint x: 339, startPoint y: 261, endPoint x: 330, endPoint y: 157, distance: 104.4
drag, startPoint x: 268, startPoint y: 263, endPoint x: 410, endPoint y: 112, distance: 207.1
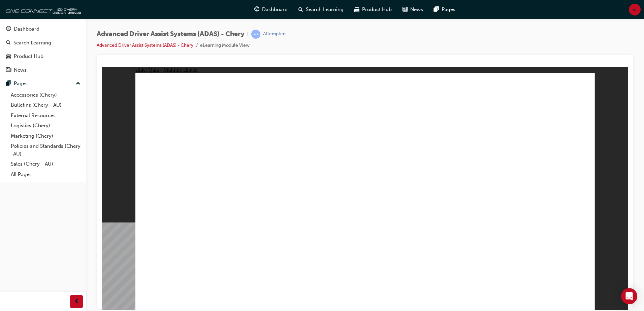
checkbox input "true"
drag, startPoint x: 509, startPoint y: 189, endPoint x: 503, endPoint y: 211, distance: 22.9
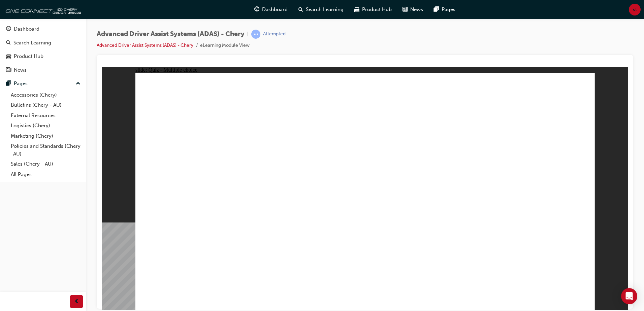
checkbox input "true"
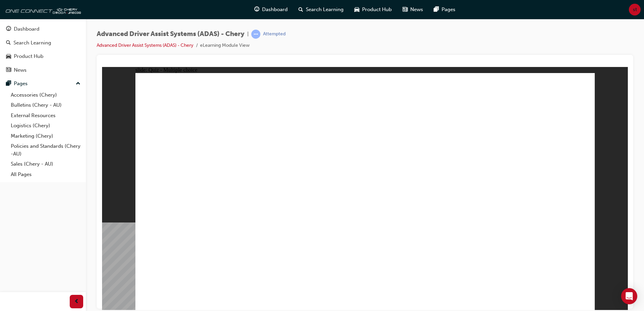
checkbox input "true"
drag, startPoint x: 381, startPoint y: 140, endPoint x: 396, endPoint y: 231, distance: 91.8
drag, startPoint x: 363, startPoint y: 106, endPoint x: 394, endPoint y: 162, distance: 63.7
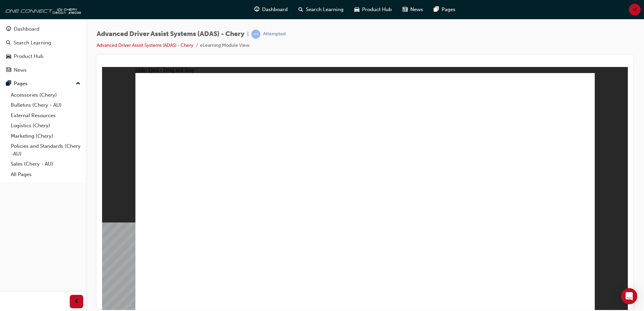
drag, startPoint x: 376, startPoint y: 105, endPoint x: 404, endPoint y: 225, distance: 124.0
drag, startPoint x: 522, startPoint y: 127, endPoint x: 489, endPoint y: 233, distance: 111.0
drag, startPoint x: 419, startPoint y: 98, endPoint x: 439, endPoint y: 152, distance: 57.5
drag, startPoint x: 413, startPoint y: 115, endPoint x: 272, endPoint y: 230, distance: 181.5
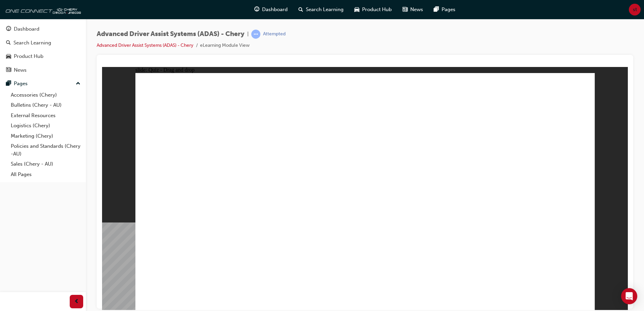
drag, startPoint x: 463, startPoint y: 119, endPoint x: 239, endPoint y: 236, distance: 252.3
drag, startPoint x: 460, startPoint y: 98, endPoint x: 301, endPoint y: 222, distance: 202.4
drag, startPoint x: 512, startPoint y: 97, endPoint x: 317, endPoint y: 224, distance: 233.1
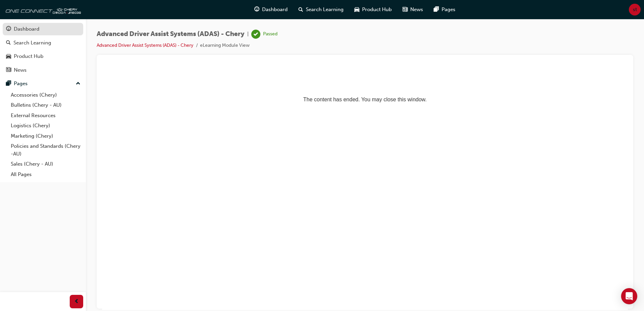
click at [37, 23] on button "Dashboard Search Learning Product Hub News Pages" at bounding box center [43, 50] width 80 height 56
click at [55, 27] on div "Dashboard" at bounding box center [43, 29] width 74 height 8
